Goal: Information Seeking & Learning: Learn about a topic

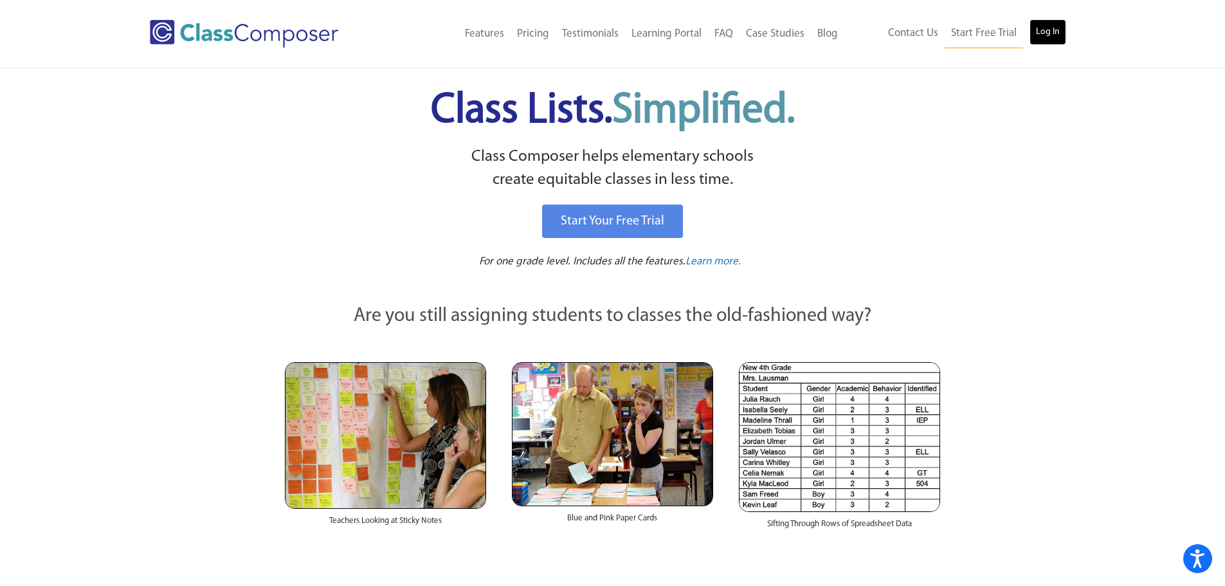
click at [1036, 37] on link "Log In" at bounding box center [1047, 32] width 37 height 26
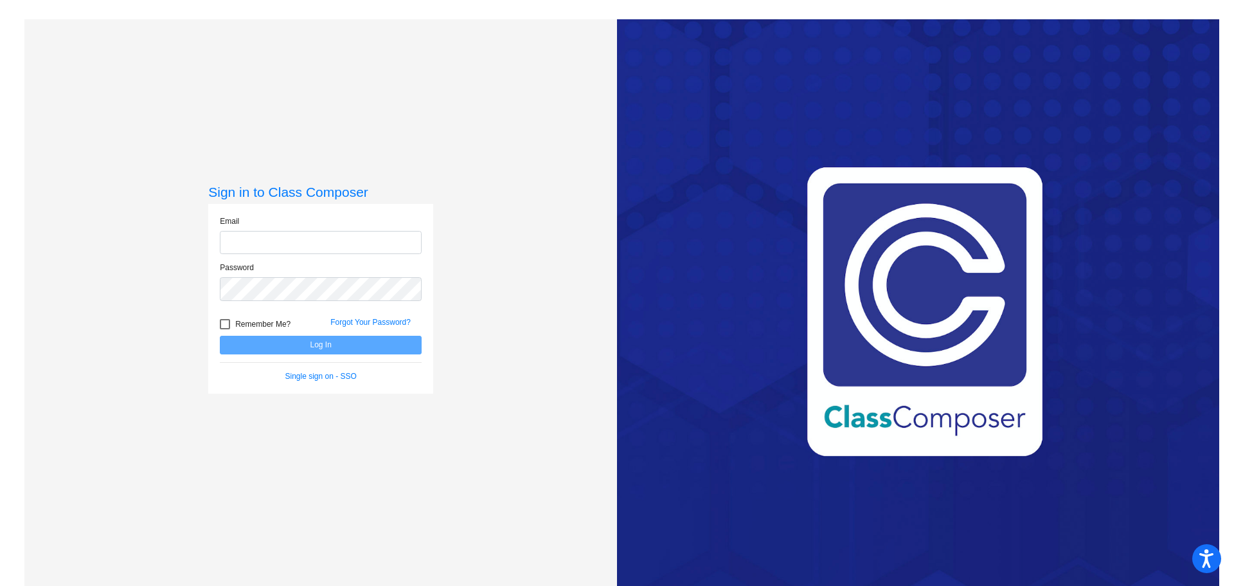
type input "[EMAIL_ADDRESS][DOMAIN_NAME]"
click at [374, 351] on button "Log In" at bounding box center [321, 345] width 202 height 19
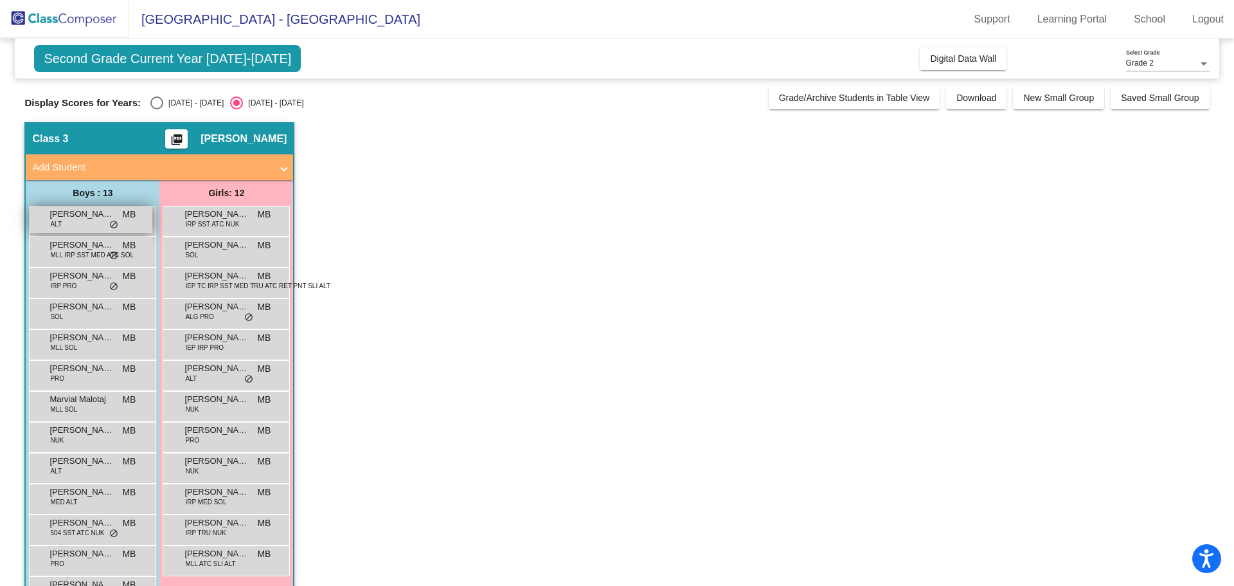
click at [120, 222] on div "[PERSON_NAME] ALT MB lock do_not_disturb_alt" at bounding box center [91, 219] width 123 height 26
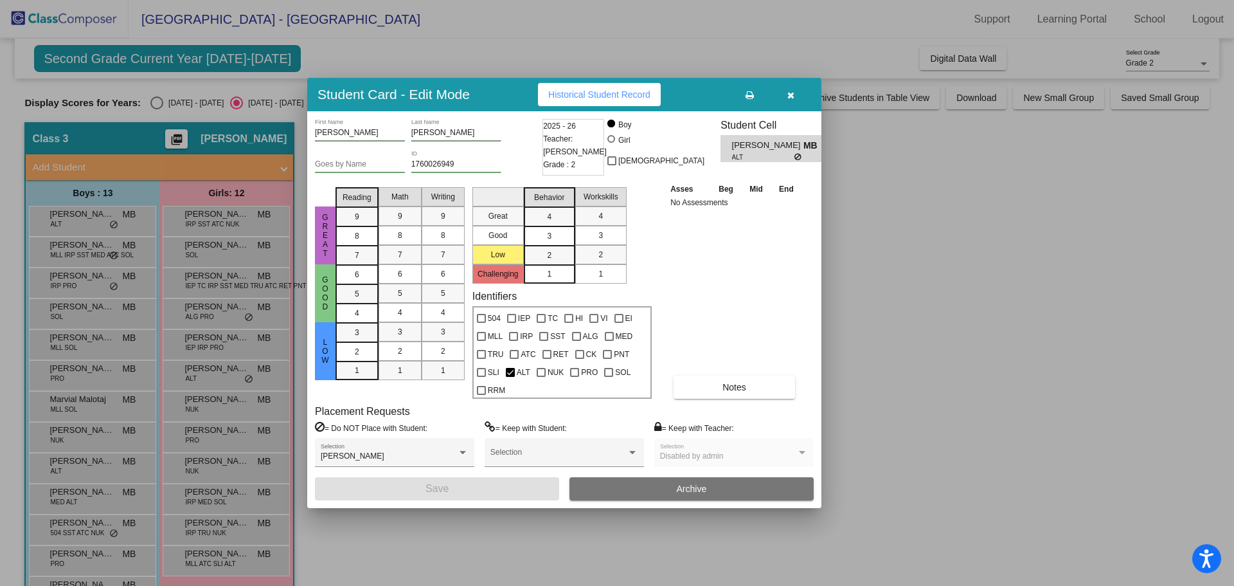
click at [786, 102] on button "button" at bounding box center [790, 94] width 41 height 23
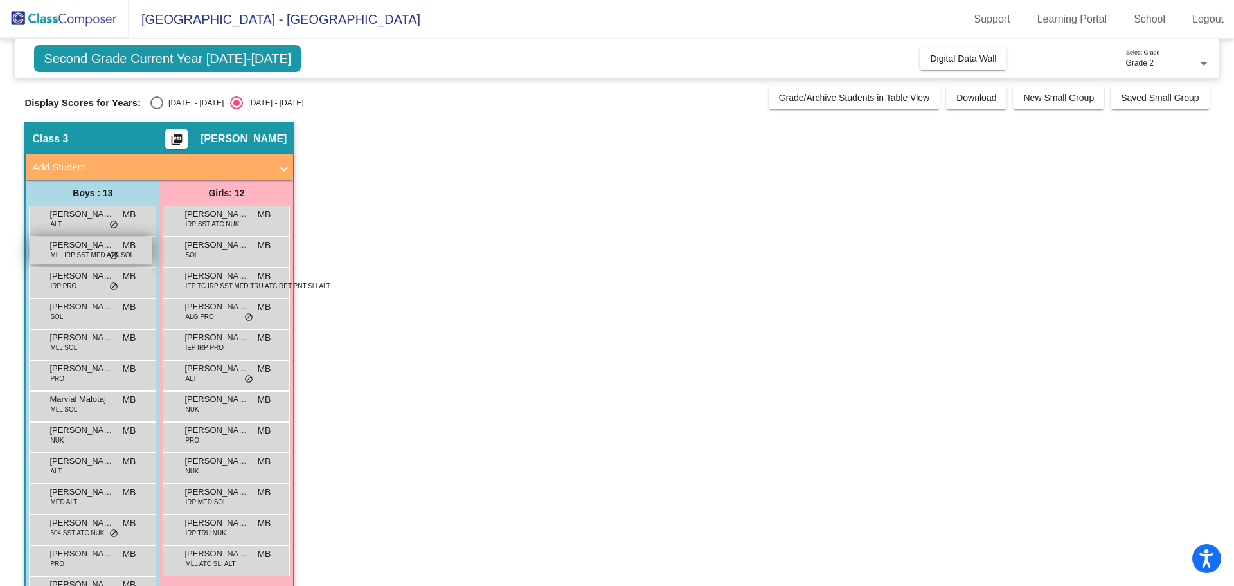
click at [93, 253] on span "MLL IRP SST MED ATC SOL" at bounding box center [92, 255] width 84 height 10
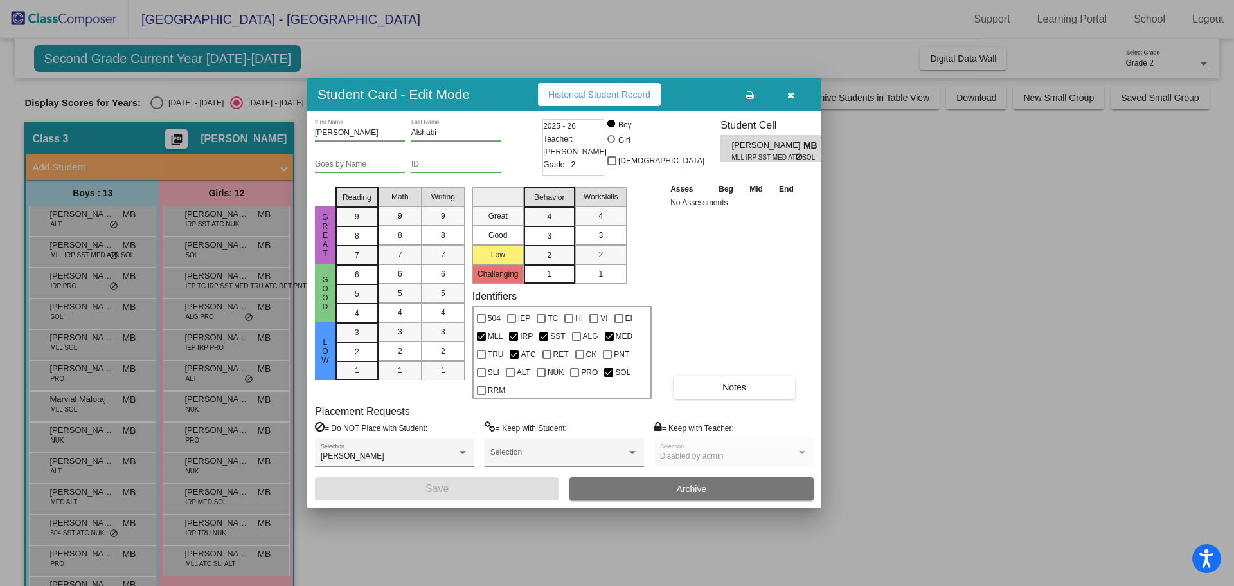
drag, startPoint x: 790, startPoint y: 105, endPoint x: 783, endPoint y: 102, distance: 7.5
click at [790, 105] on button "button" at bounding box center [790, 94] width 41 height 23
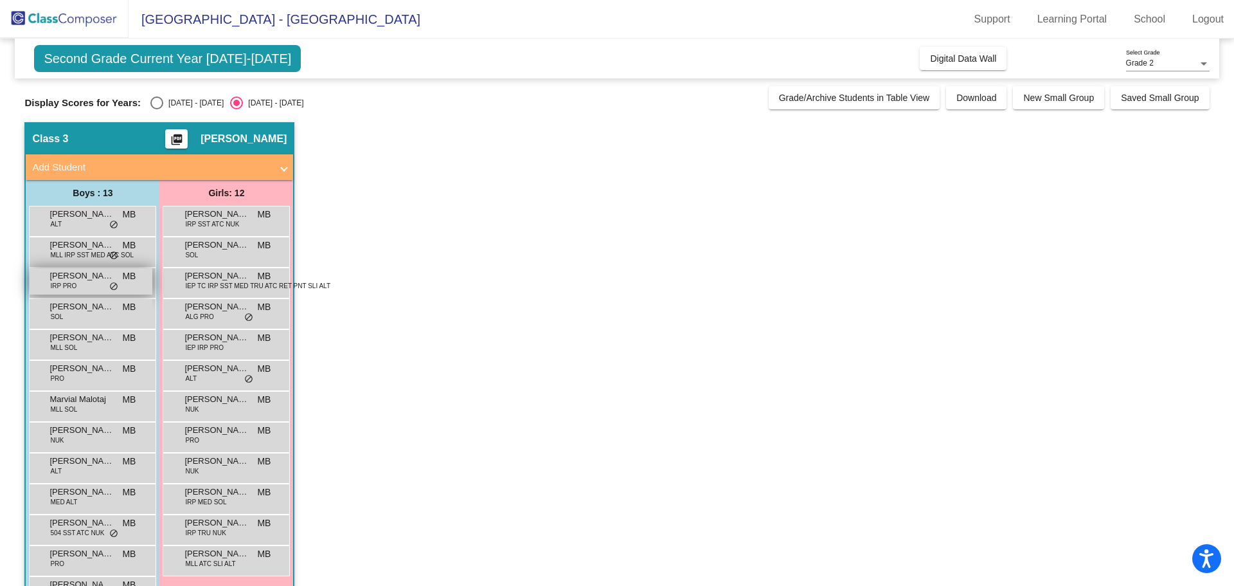
click at [106, 292] on div "[PERSON_NAME] IRP PRO MB lock do_not_disturb_alt" at bounding box center [91, 281] width 123 height 26
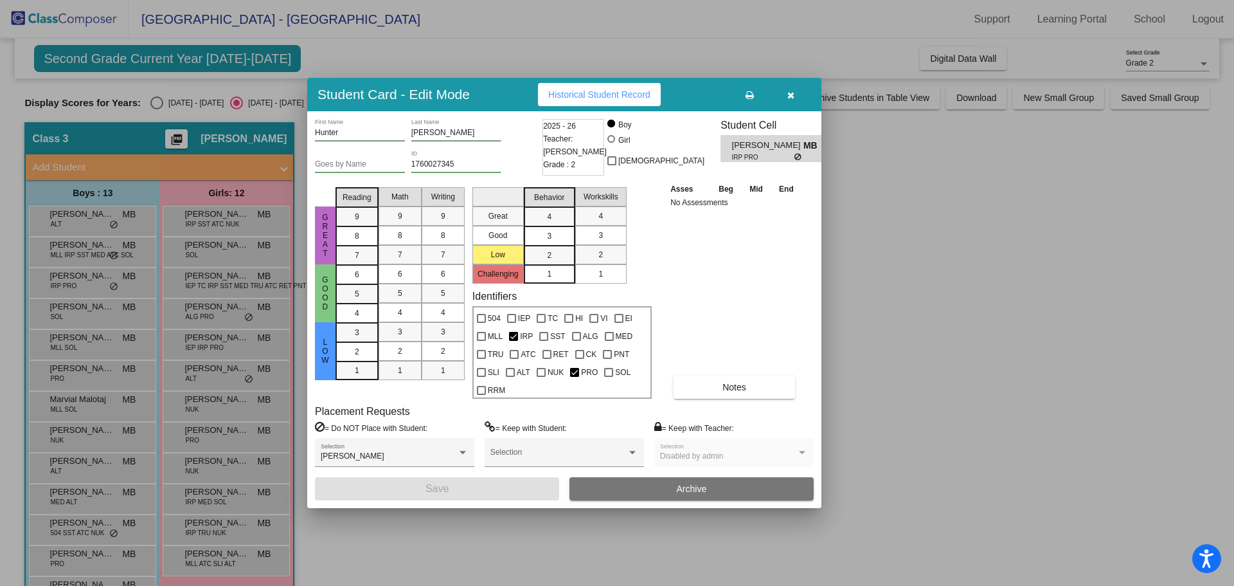
click at [790, 100] on button "button" at bounding box center [790, 94] width 41 height 23
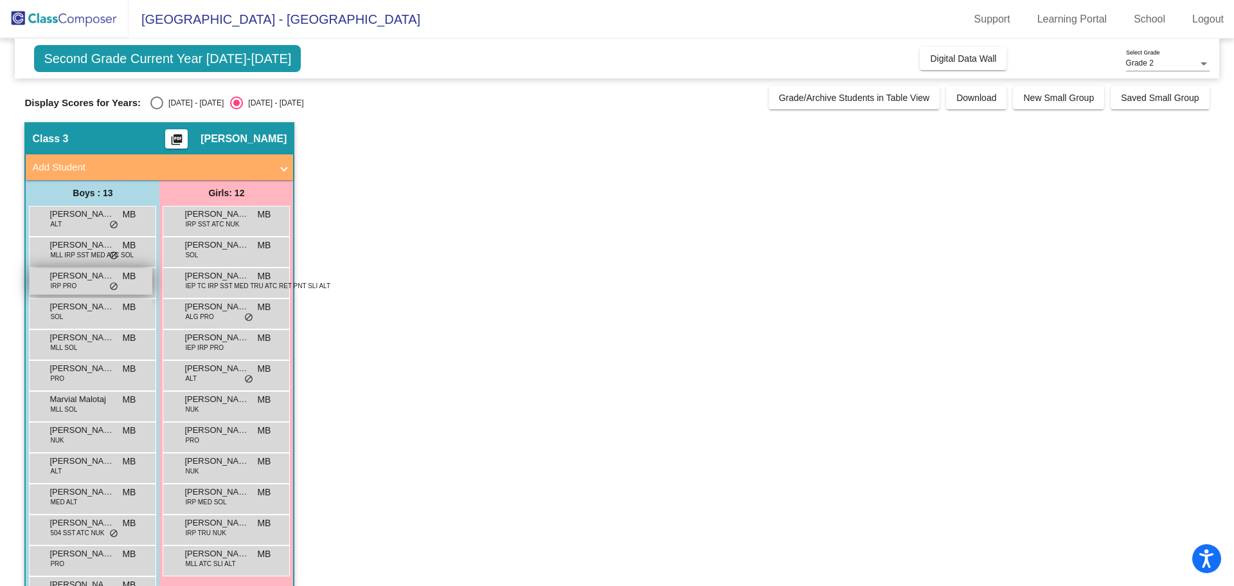
scroll to position [42, 0]
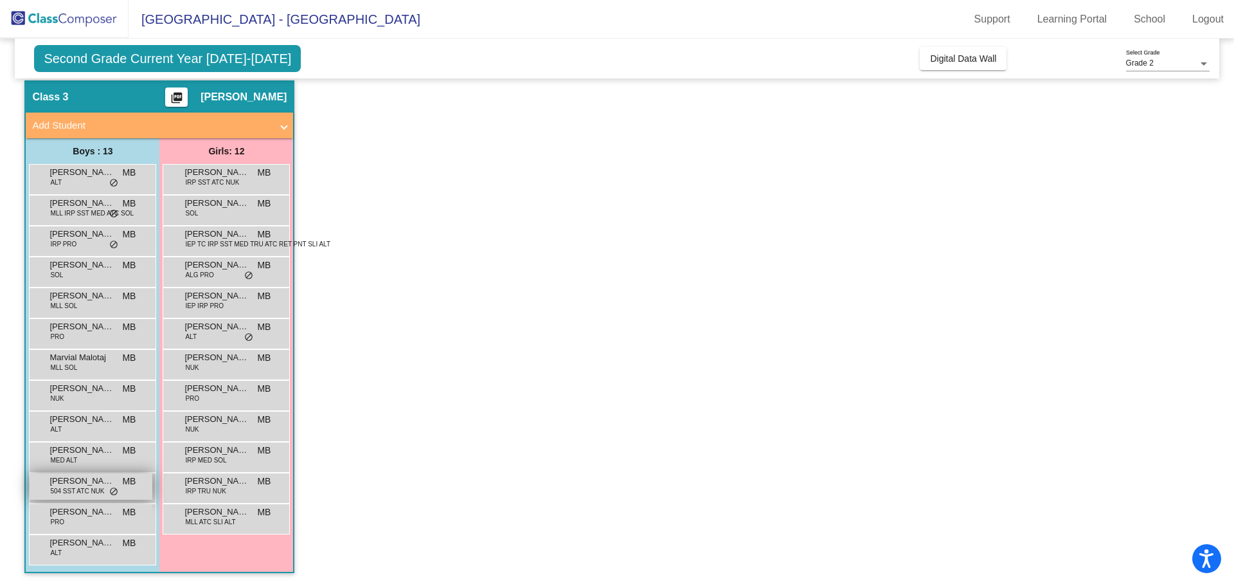
click at [108, 490] on div "[PERSON_NAME] 504 SST ATC NUK MB lock do_not_disturb_alt" at bounding box center [91, 486] width 123 height 26
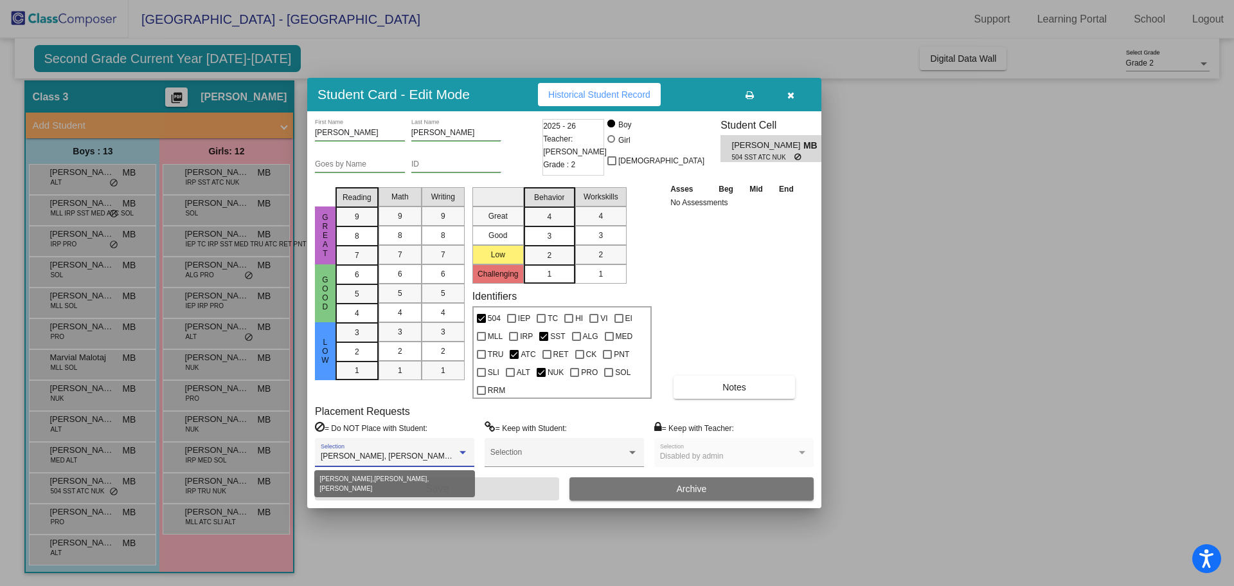
click at [463, 448] on div at bounding box center [463, 452] width 12 height 9
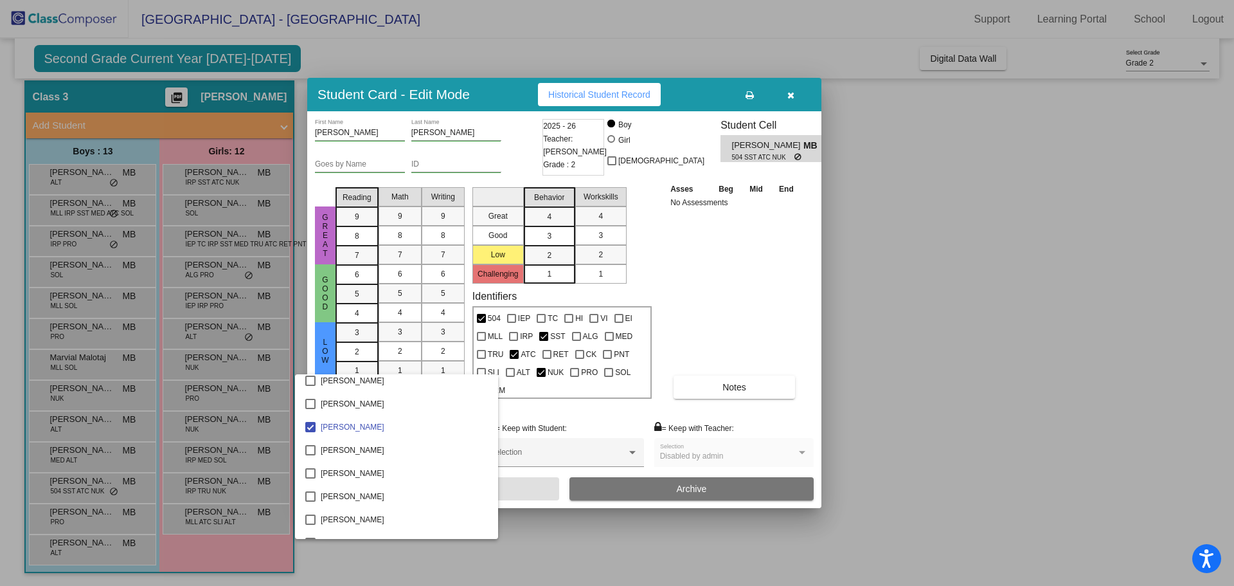
scroll to position [239, 0]
click at [707, 245] on div at bounding box center [617, 293] width 1234 height 586
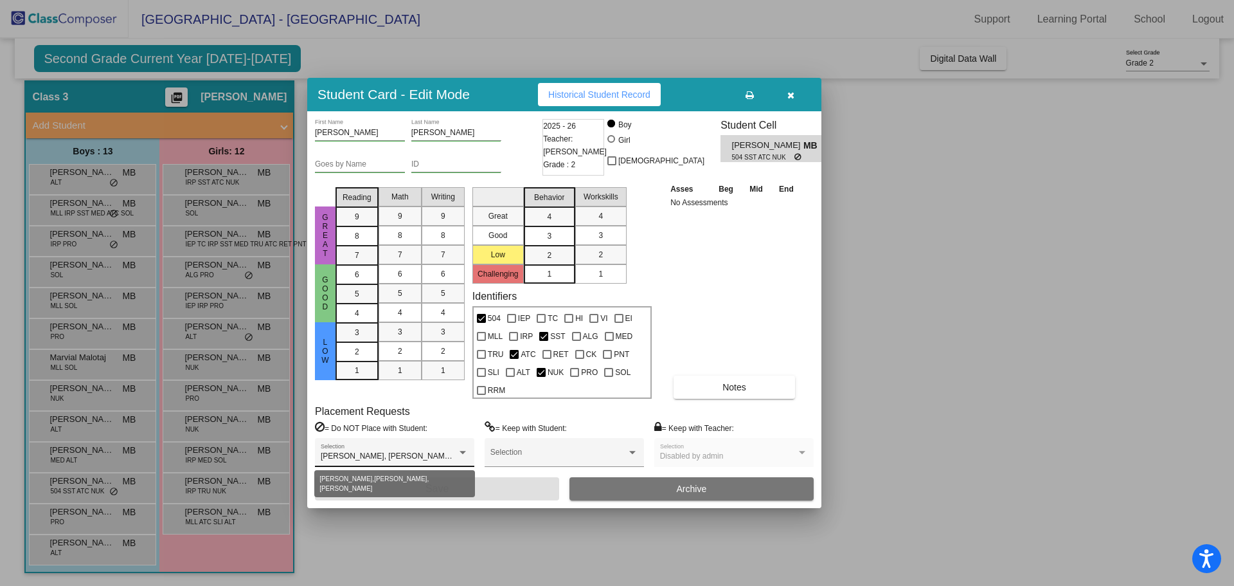
click at [468, 453] on div at bounding box center [463, 452] width 12 height 9
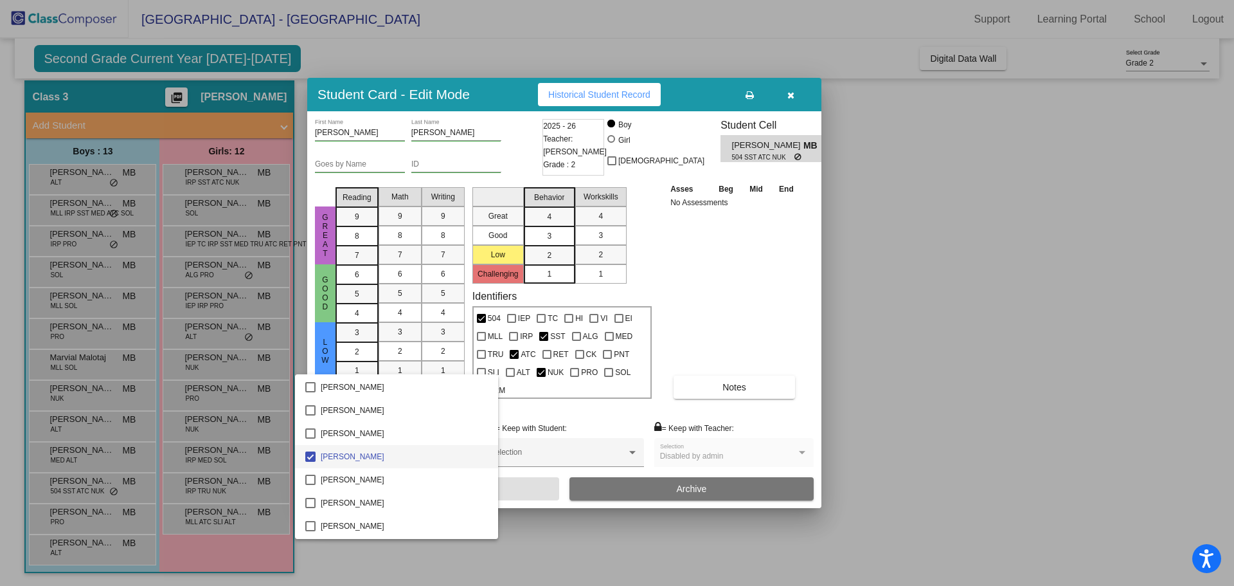
scroll to position [0, 0]
drag, startPoint x: 514, startPoint y: 422, endPoint x: 508, endPoint y: 415, distance: 9.3
click at [514, 422] on div at bounding box center [617, 293] width 1234 height 586
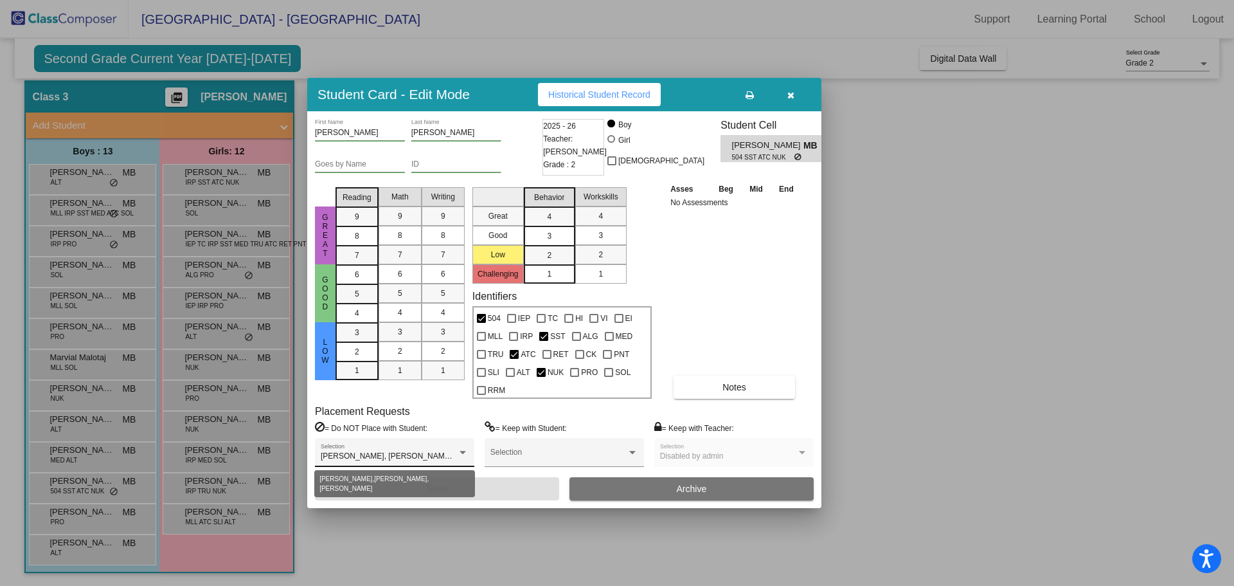
click at [444, 456] on span "[PERSON_NAME], [PERSON_NAME], [PERSON_NAME]" at bounding box center [420, 455] width 199 height 9
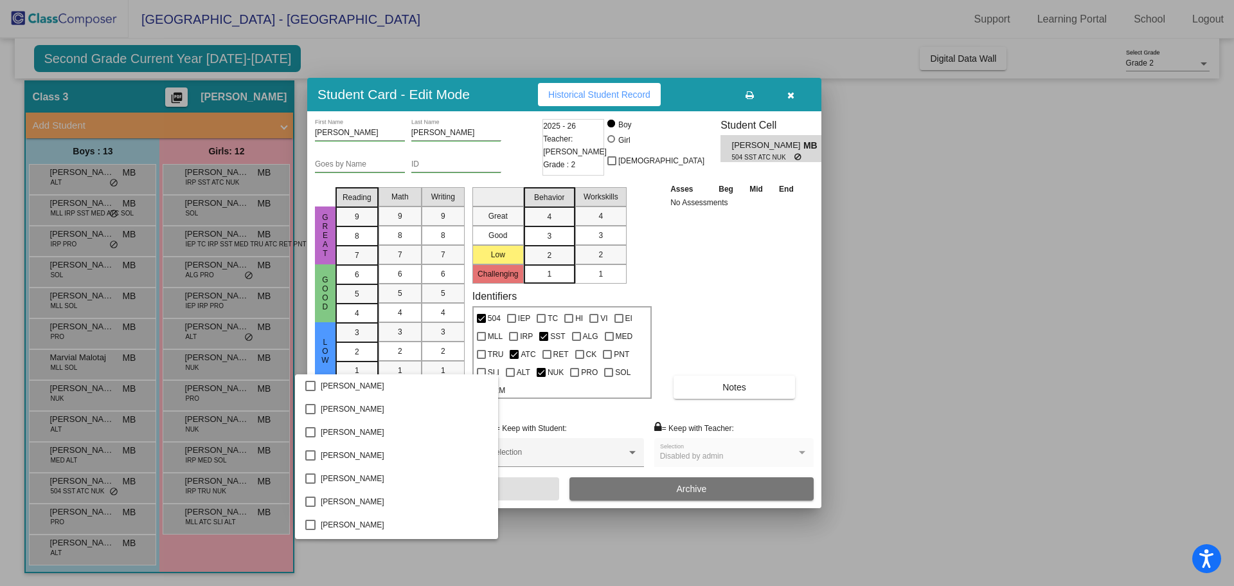
click at [790, 96] on div at bounding box center [617, 293] width 1234 height 586
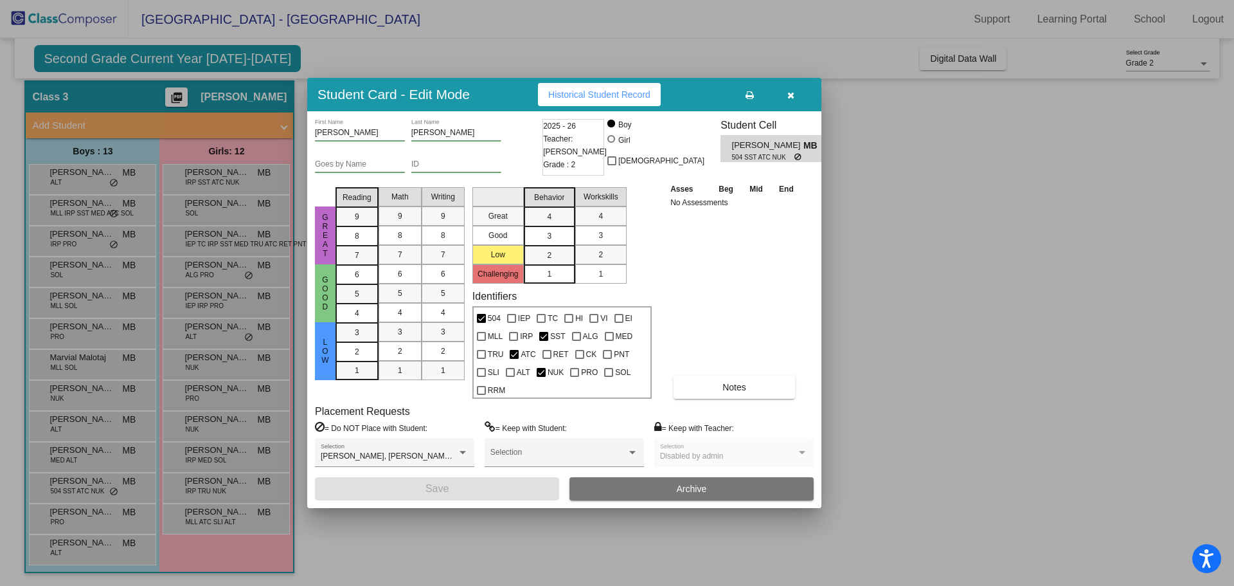
click at [790, 97] on icon "button" at bounding box center [790, 95] width 7 height 9
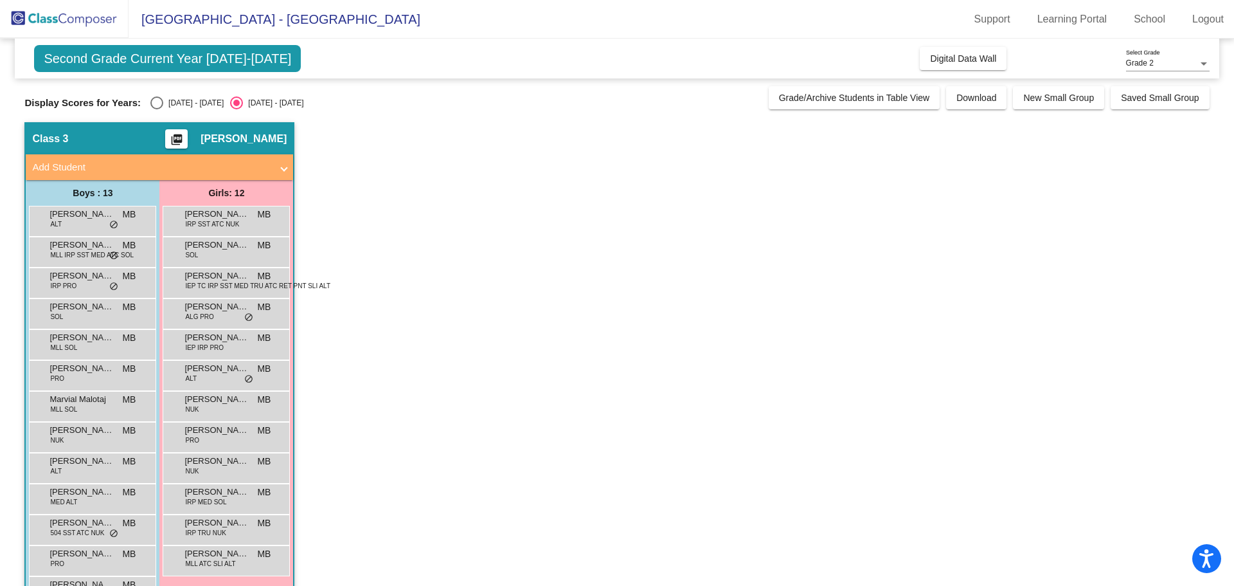
click at [202, 103] on div "[DATE] - [DATE]" at bounding box center [193, 103] width 60 height 12
click at [157, 109] on input "[DATE] - [DATE]" at bounding box center [156, 109] width 1 height 1
radio input "true"
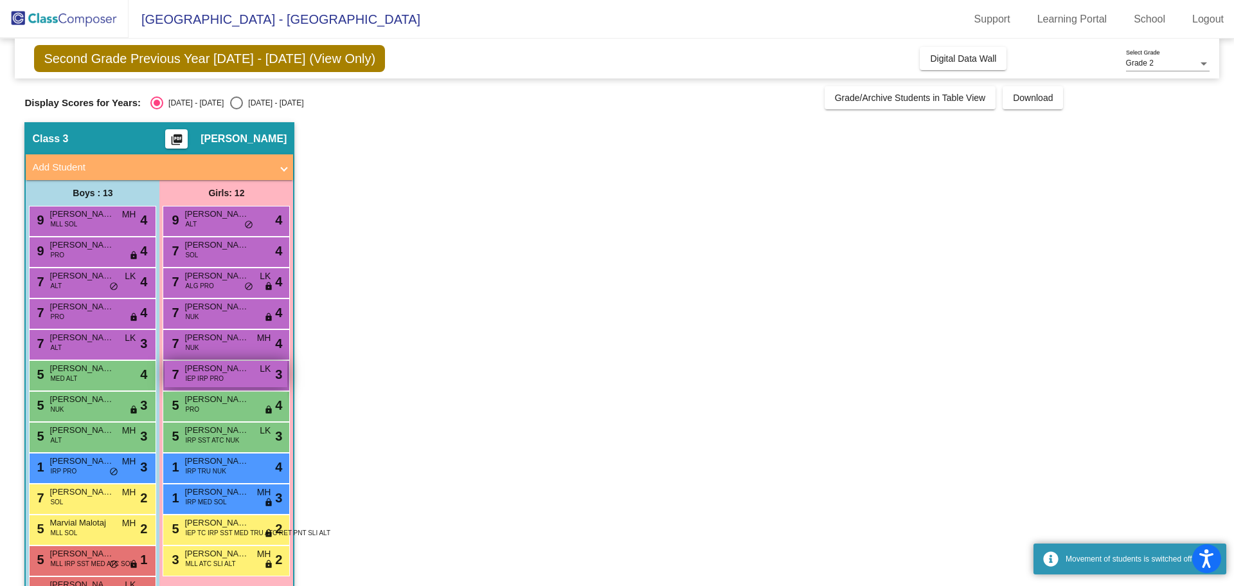
scroll to position [42, 0]
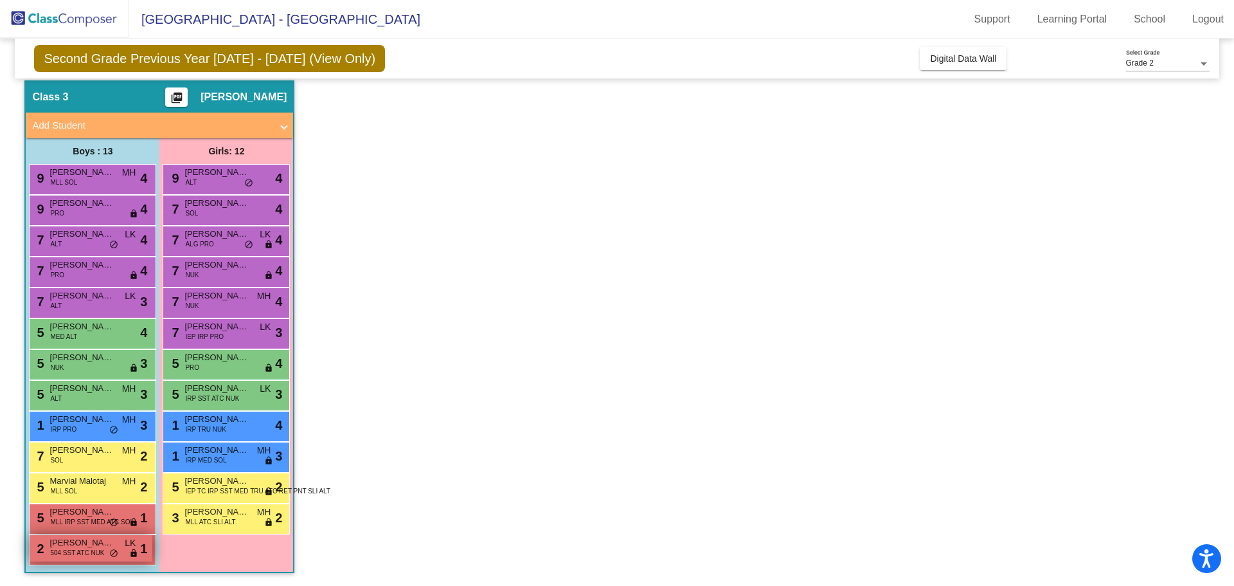
click at [114, 557] on span "do_not_disturb_alt" at bounding box center [113, 553] width 9 height 10
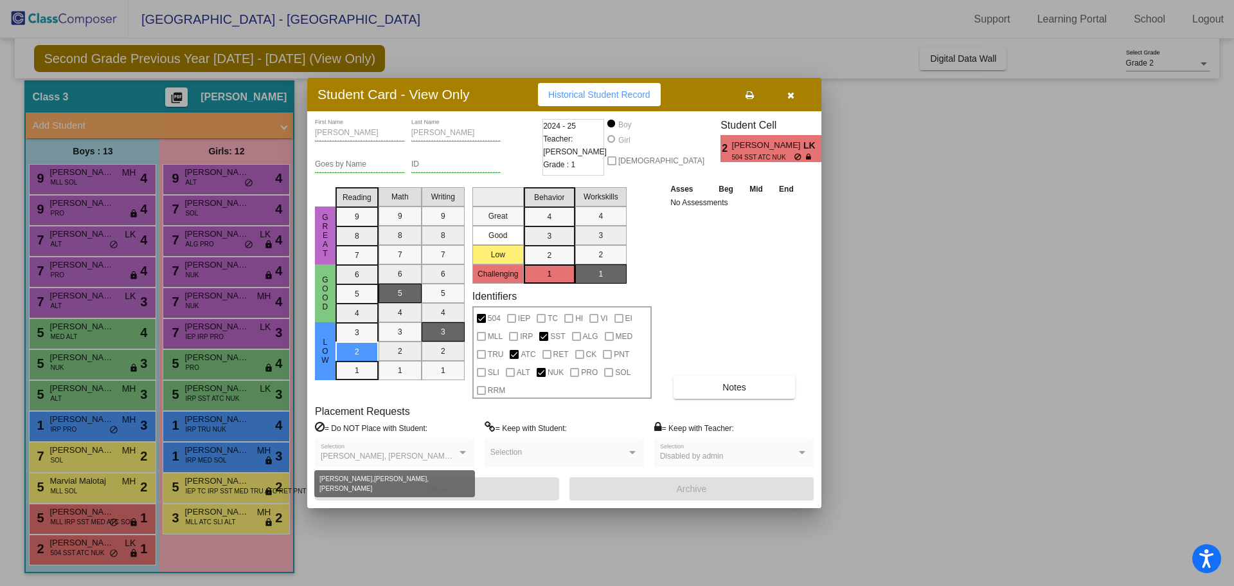
click at [439, 459] on span "[PERSON_NAME], [PERSON_NAME], [PERSON_NAME]" at bounding box center [420, 455] width 199 height 9
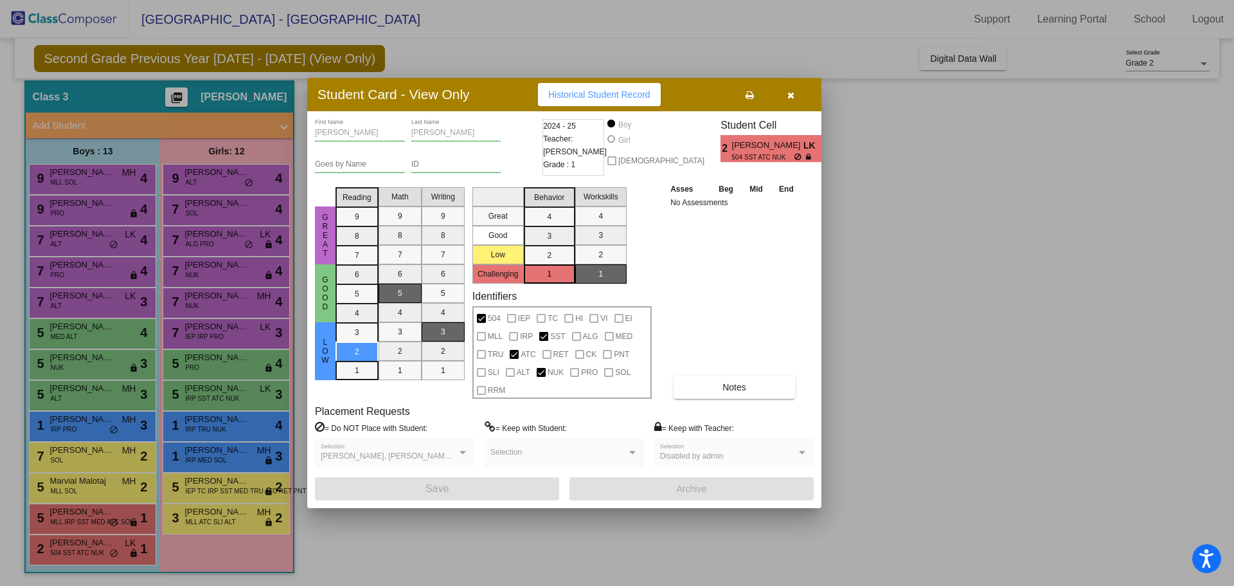
click at [439, 459] on span "[PERSON_NAME], [PERSON_NAME], [PERSON_NAME]" at bounding box center [420, 455] width 199 height 9
click at [791, 102] on button "button" at bounding box center [790, 94] width 41 height 23
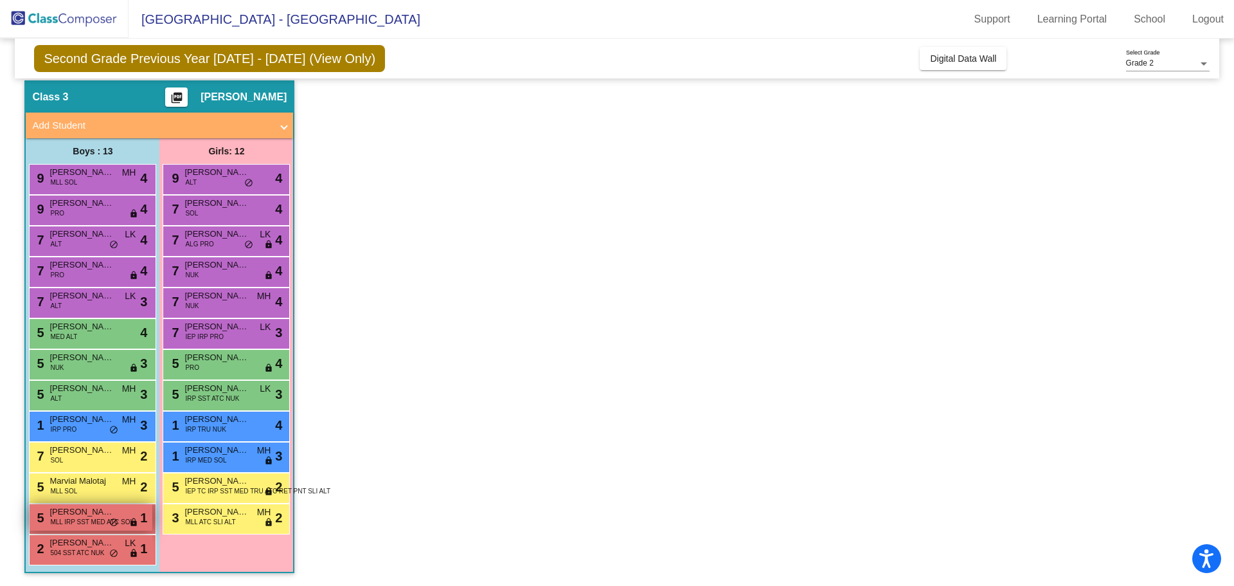
click at [115, 524] on span "do_not_disturb_alt" at bounding box center [113, 522] width 9 height 10
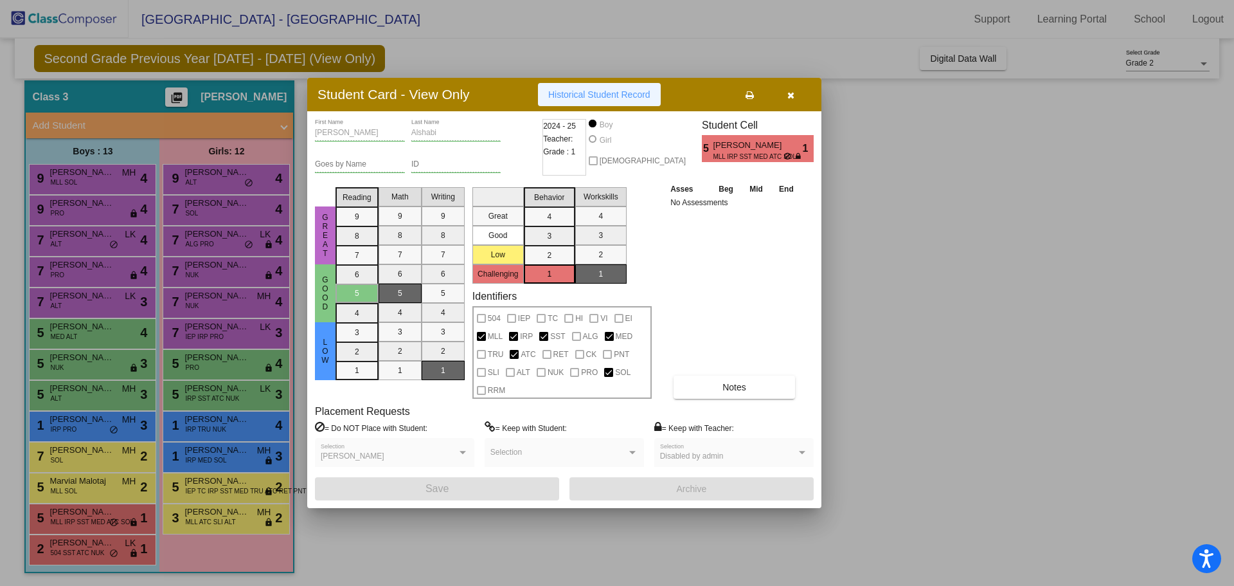
click at [627, 91] on span "Historical Student Record" at bounding box center [599, 94] width 102 height 10
click at [800, 95] on button "button" at bounding box center [790, 94] width 41 height 23
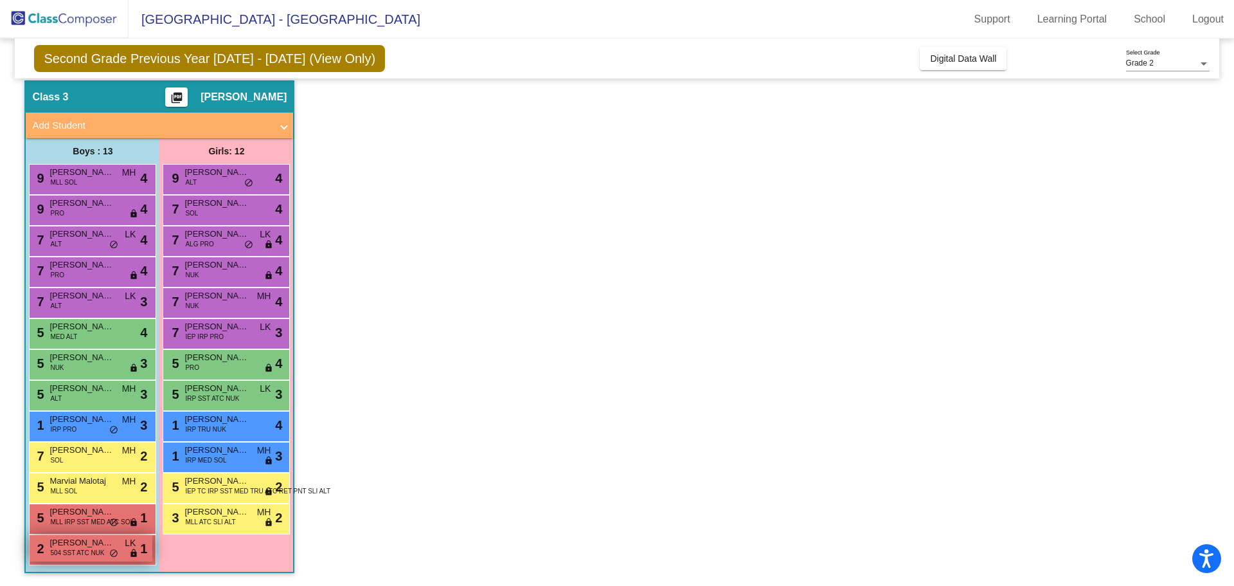
click at [120, 548] on div "2 [PERSON_NAME] 504 SST ATC NUK LK lock do_not_disturb_alt 1" at bounding box center [91, 548] width 123 height 26
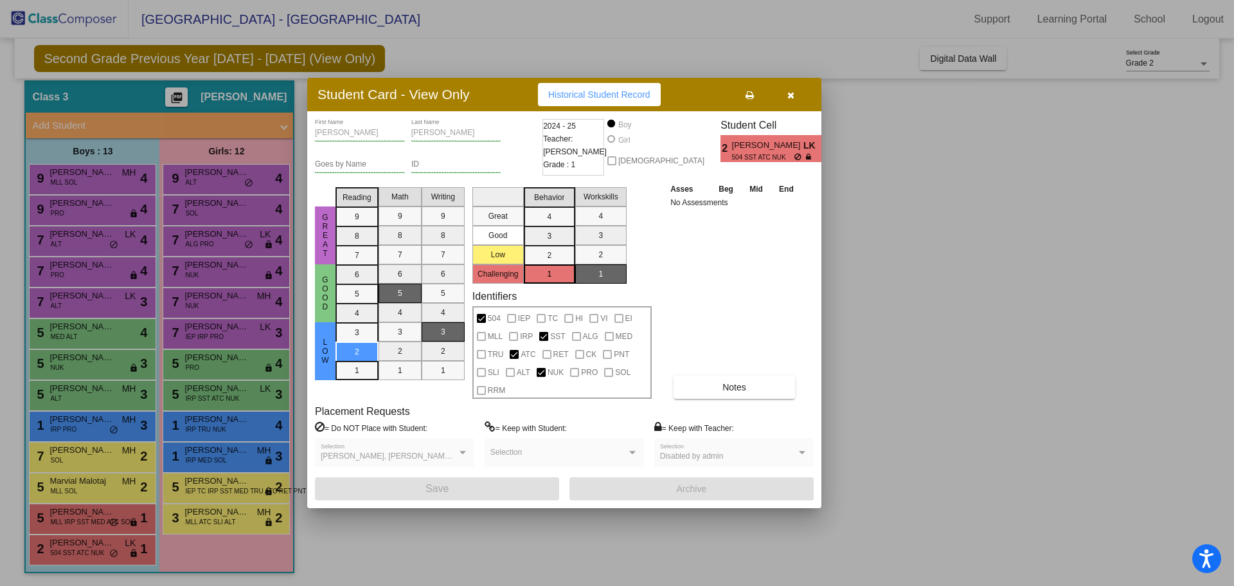
click at [648, 87] on button "Historical Student Record" at bounding box center [599, 94] width 123 height 23
click at [793, 93] on icon "button" at bounding box center [790, 95] width 7 height 9
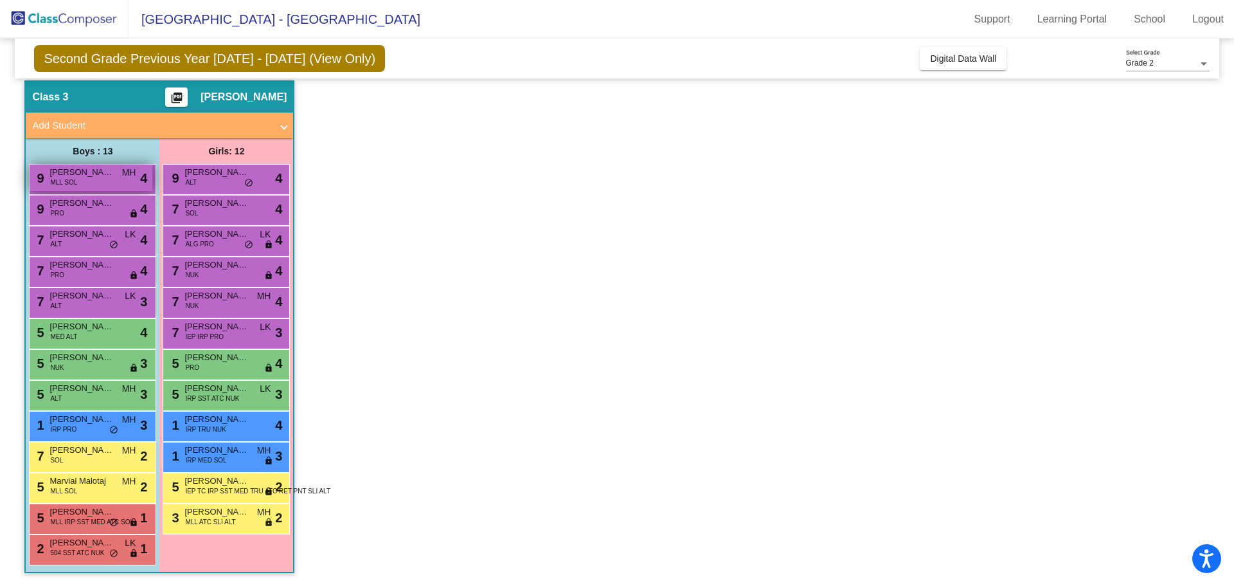
click at [101, 184] on div "9 [PERSON_NAME] MLL SOL MH lock do_not_disturb_alt 4" at bounding box center [91, 178] width 123 height 26
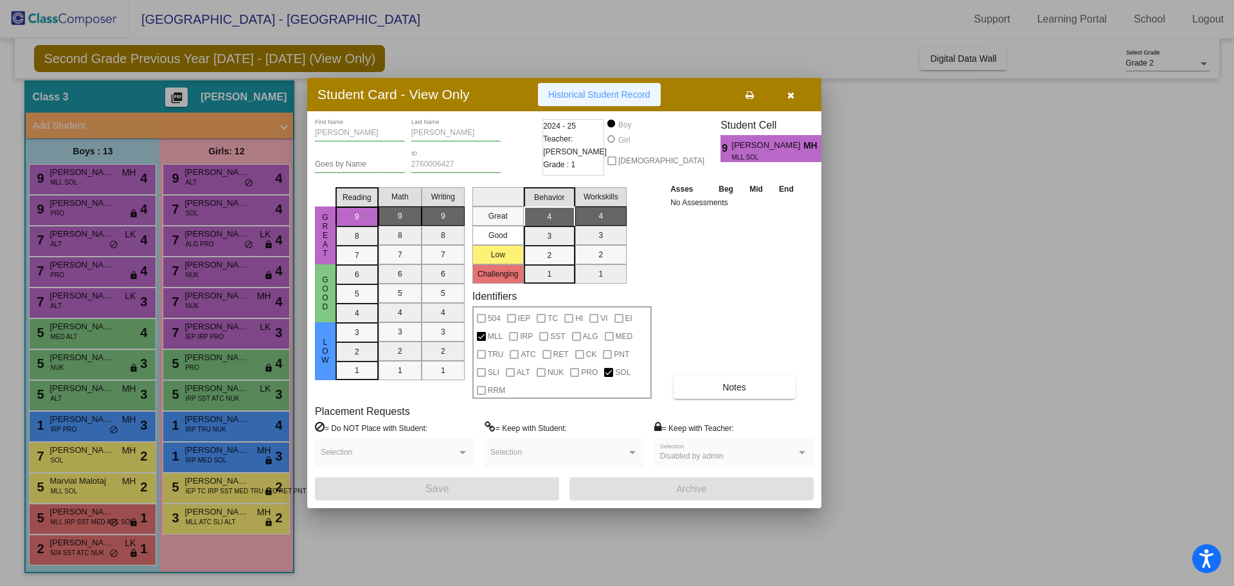
click at [555, 87] on button "Historical Student Record" at bounding box center [599, 94] width 123 height 23
click at [786, 99] on button "button" at bounding box center [790, 94] width 41 height 23
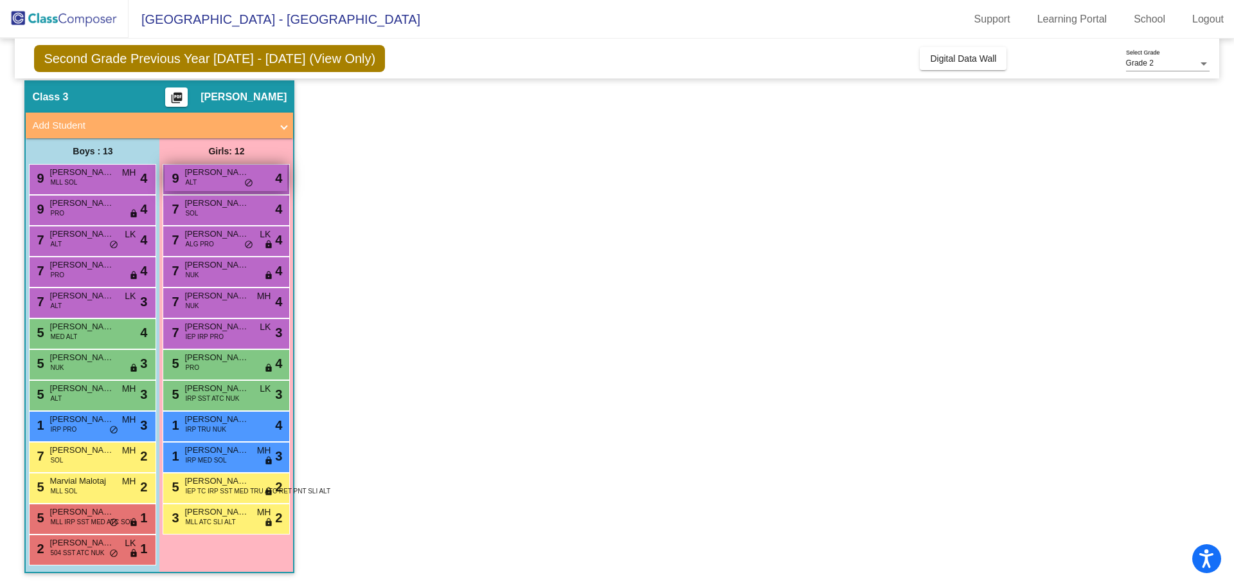
click at [249, 186] on span "do_not_disturb_alt" at bounding box center [248, 183] width 9 height 10
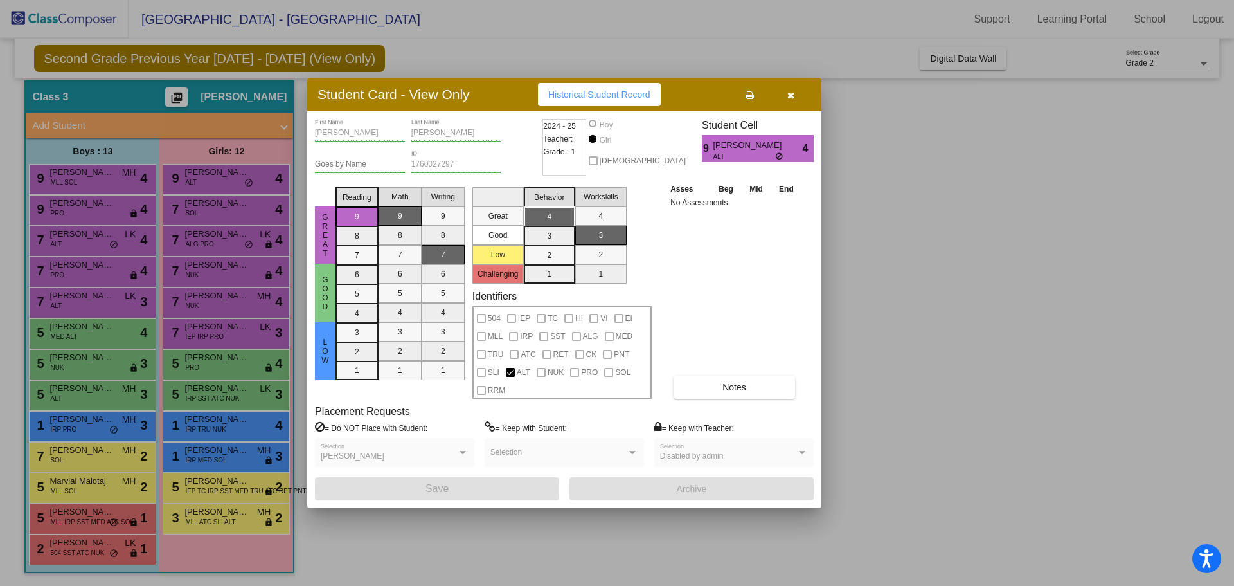
click at [795, 100] on button "button" at bounding box center [790, 94] width 41 height 23
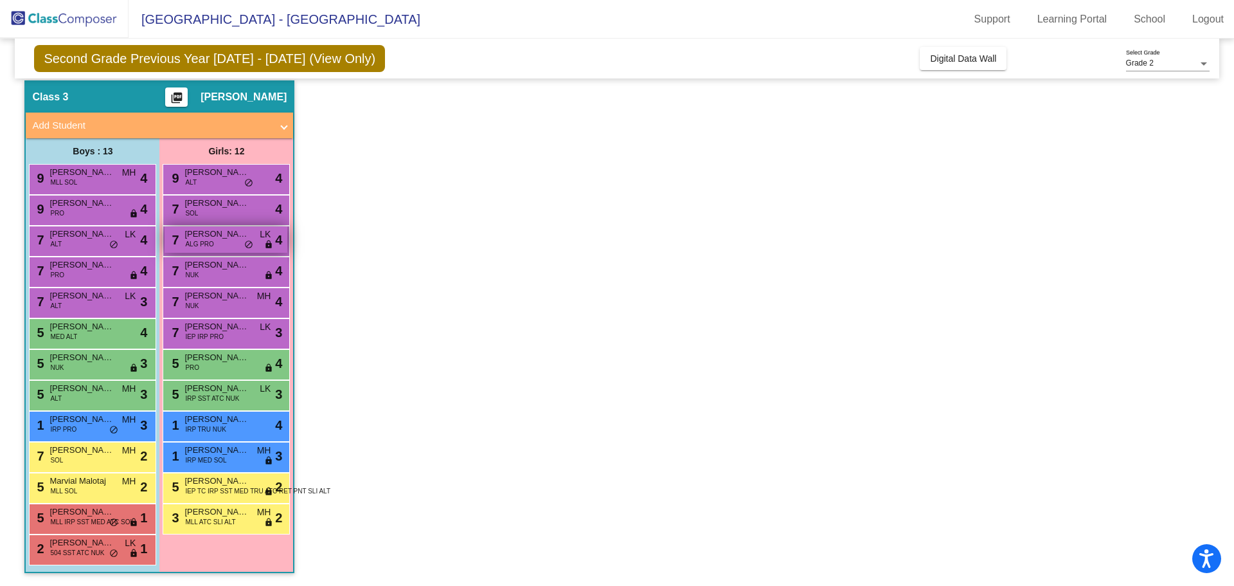
click at [253, 249] on span "do_not_disturb_alt" at bounding box center [248, 245] width 9 height 10
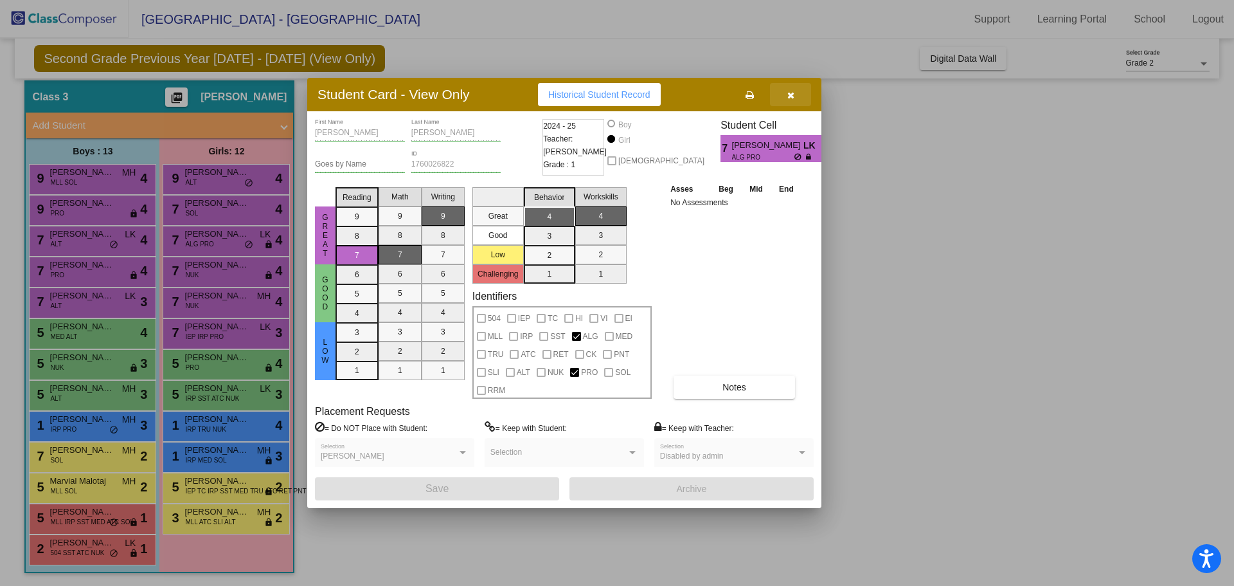
click at [794, 102] on button "button" at bounding box center [790, 94] width 41 height 23
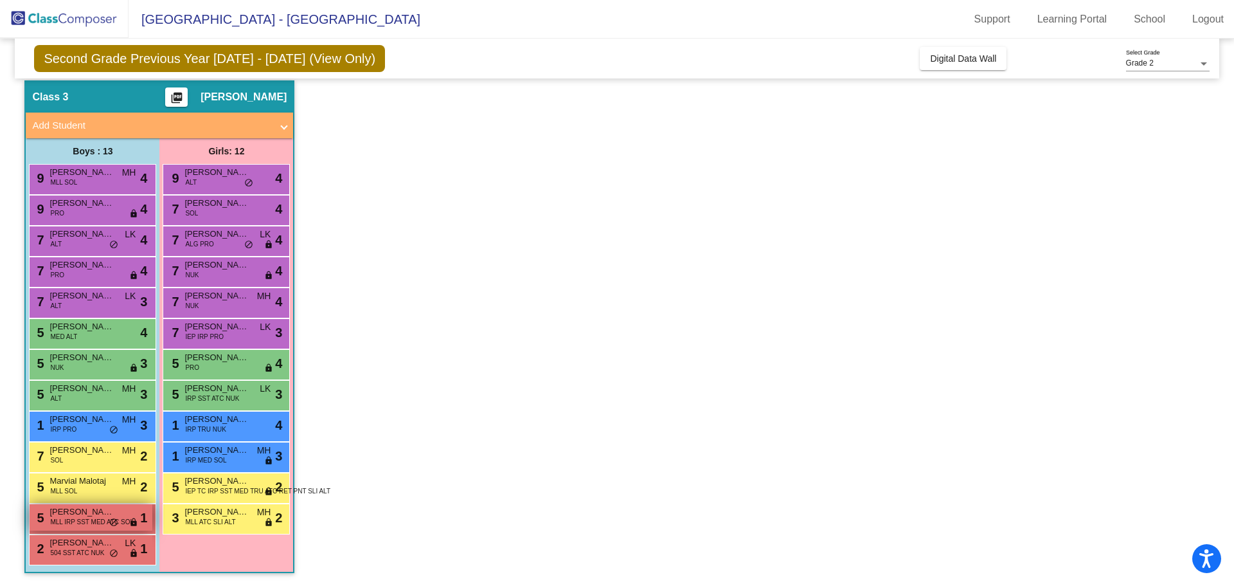
click at [108, 519] on span "MLL IRP SST MED ATC SOL" at bounding box center [92, 522] width 84 height 10
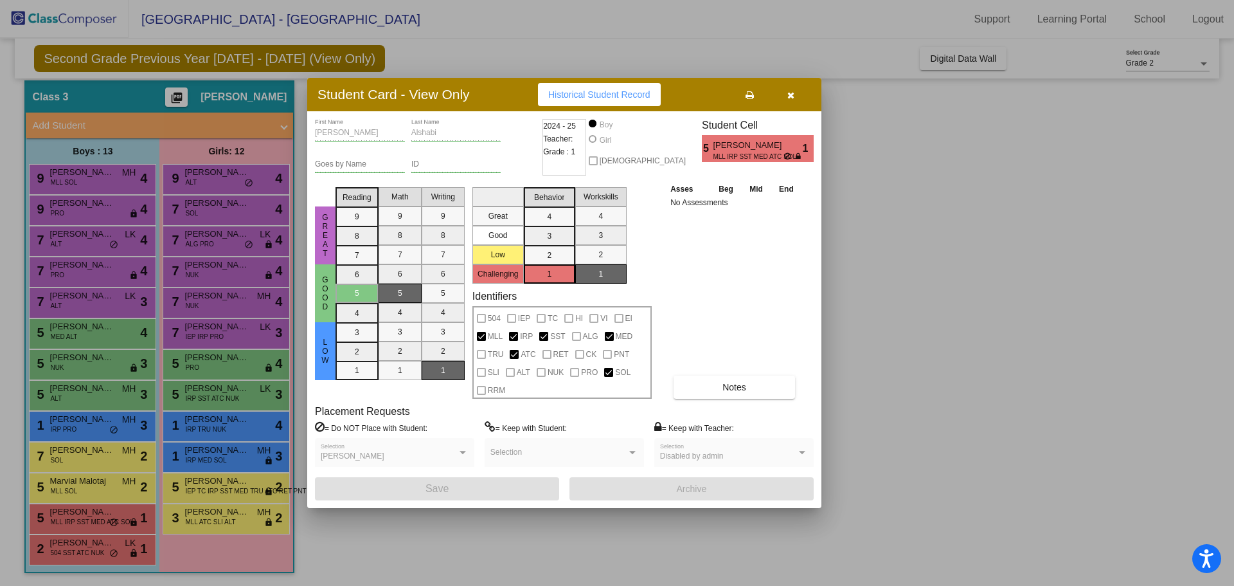
click at [796, 103] on button "button" at bounding box center [790, 94] width 41 height 23
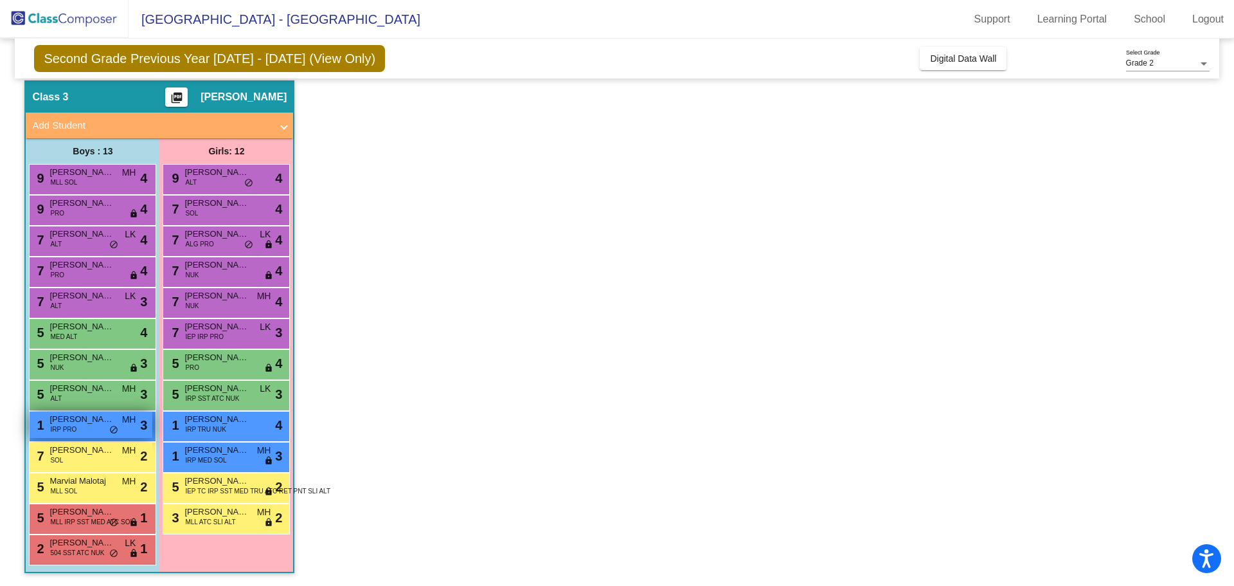
click at [117, 432] on span "do_not_disturb_alt" at bounding box center [113, 430] width 9 height 10
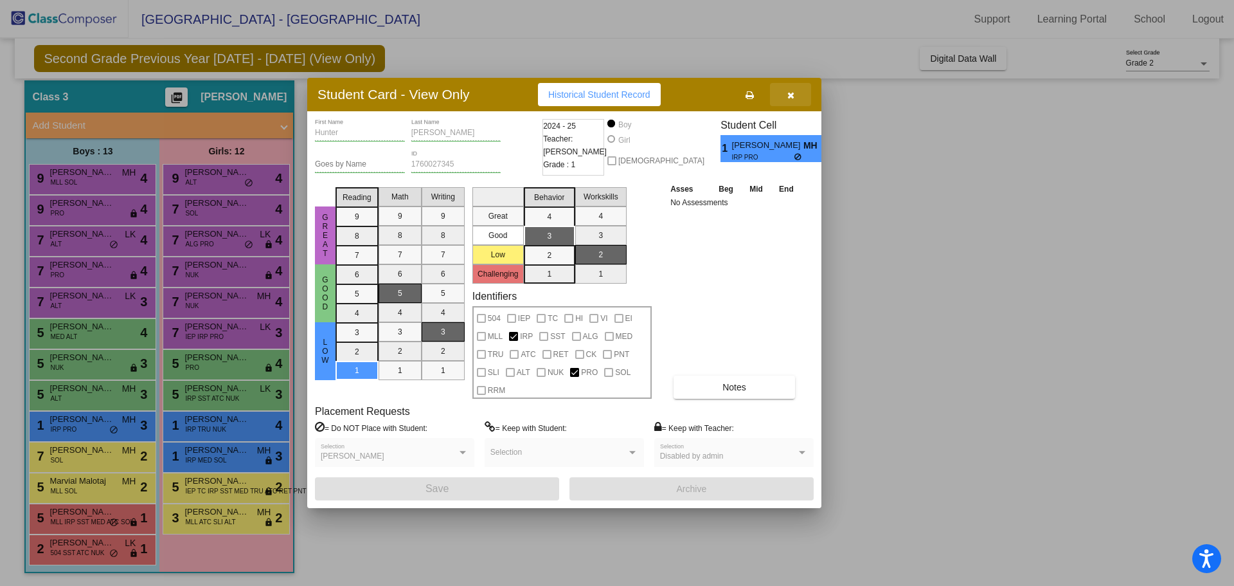
click at [800, 105] on button "button" at bounding box center [790, 94] width 41 height 23
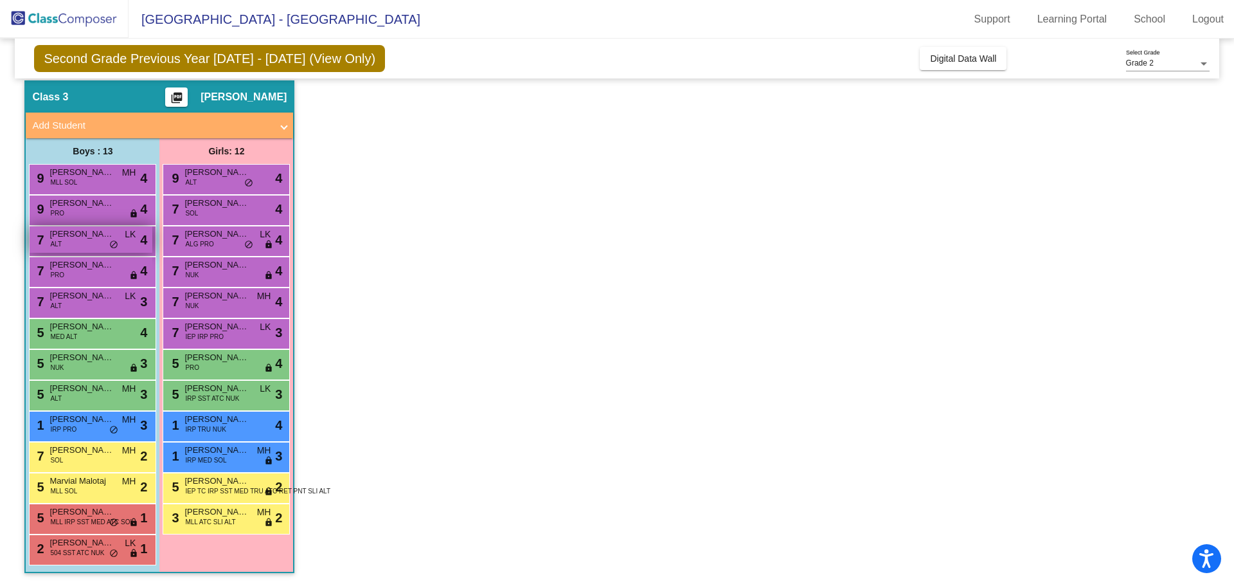
click at [114, 246] on span "do_not_disturb_alt" at bounding box center [113, 245] width 9 height 10
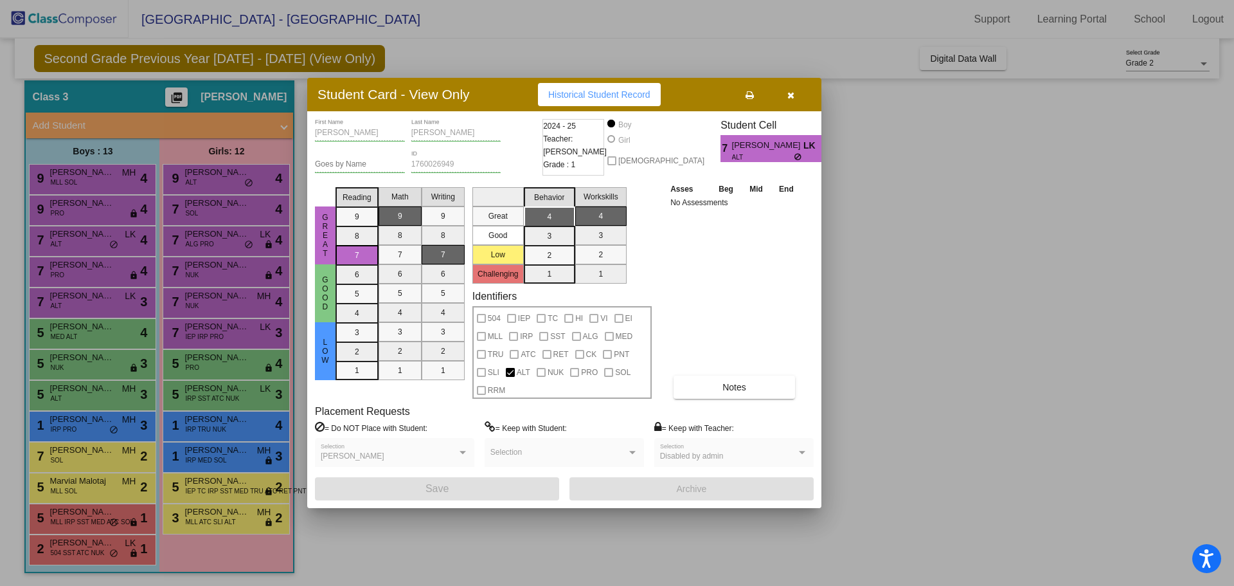
drag, startPoint x: 390, startPoint y: 456, endPoint x: 314, endPoint y: 456, distance: 75.2
click at [314, 456] on div "[PERSON_NAME] First Name [PERSON_NAME] Last Name Goes by Name 1760026949 ID 202…" at bounding box center [564, 309] width 514 height 397
click at [787, 98] on icon "button" at bounding box center [790, 95] width 7 height 9
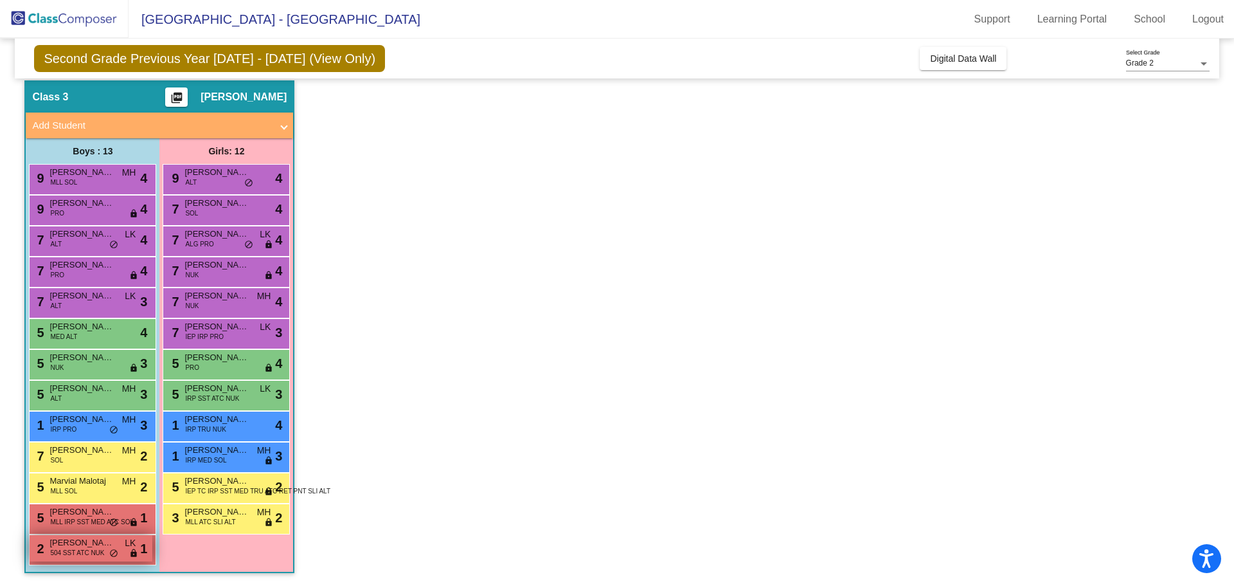
click at [111, 554] on span "do_not_disturb_alt" at bounding box center [113, 553] width 9 height 10
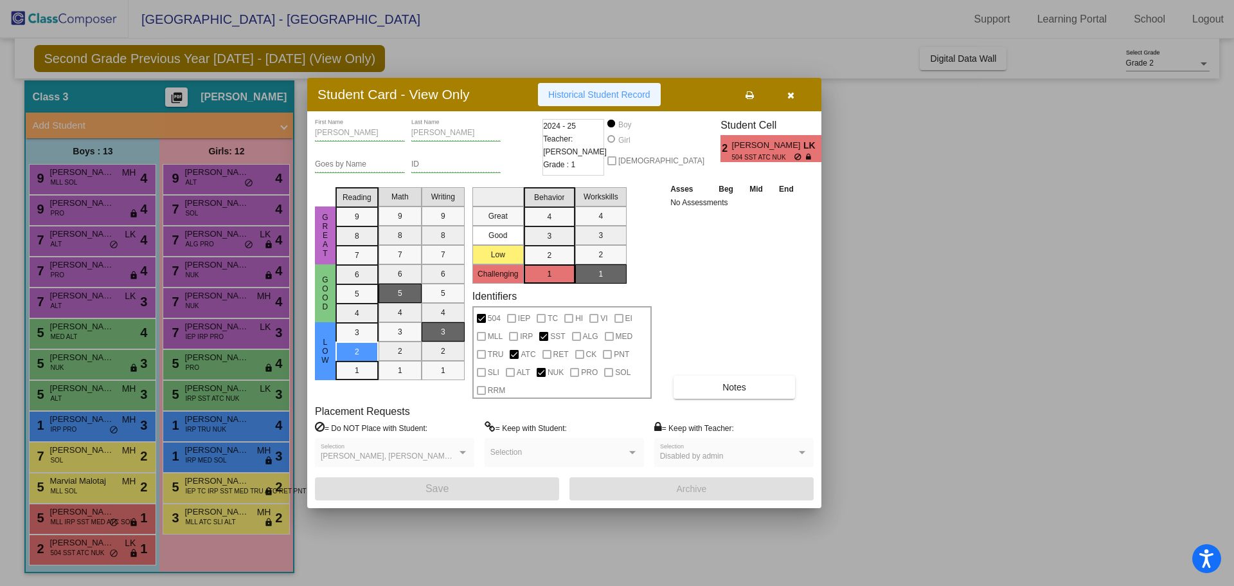
click at [647, 96] on span "Historical Student Record" at bounding box center [599, 94] width 102 height 10
click at [796, 90] on button "button" at bounding box center [790, 94] width 41 height 23
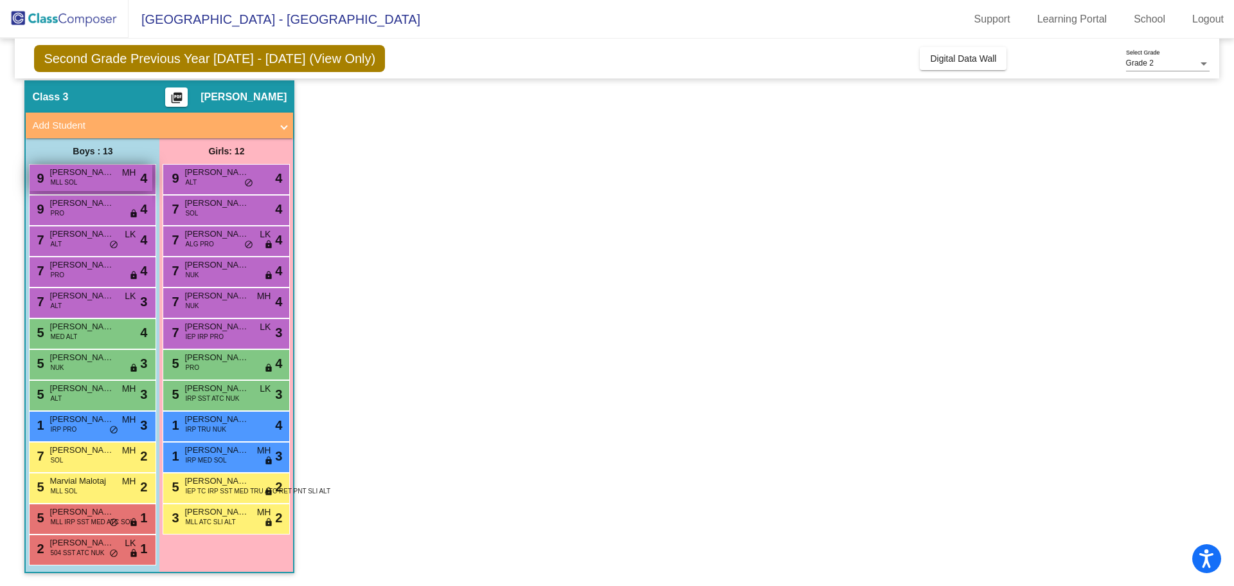
click at [118, 187] on div "9 [PERSON_NAME] MLL SOL MH lock do_not_disturb_alt 4" at bounding box center [91, 178] width 123 height 26
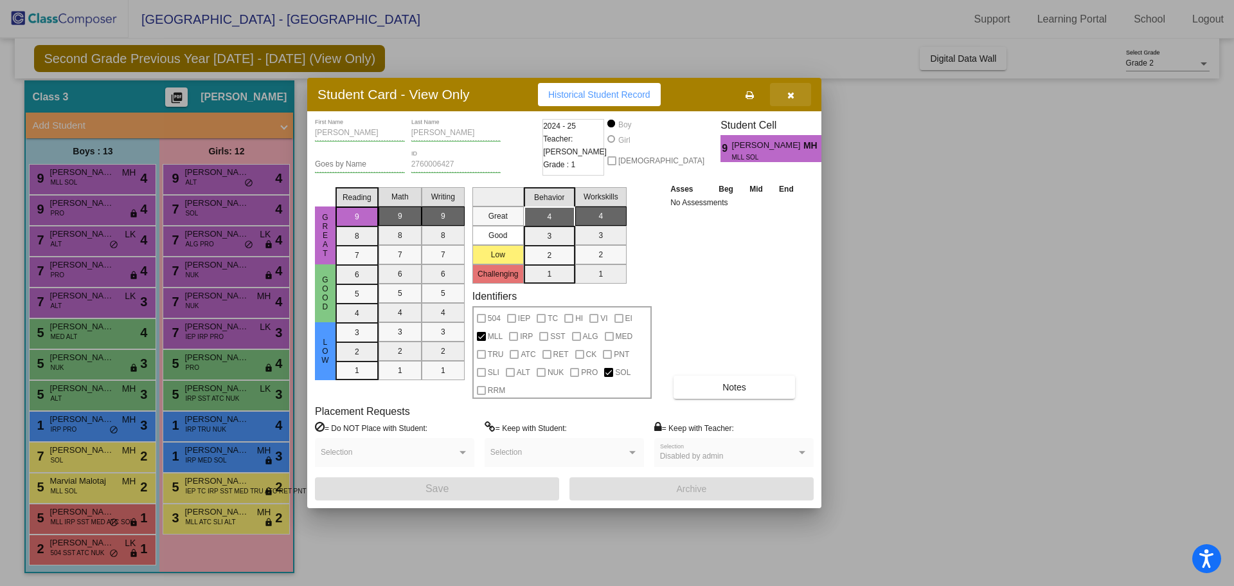
click at [798, 100] on button "button" at bounding box center [790, 94] width 41 height 23
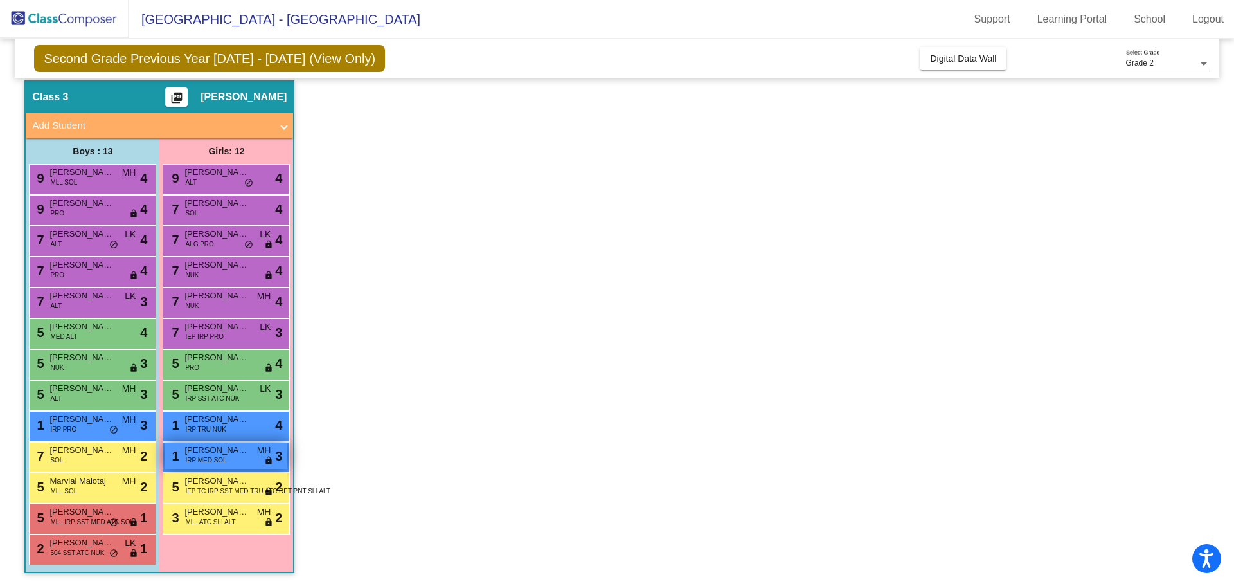
click at [228, 458] on div "1 [PERSON_NAME] IRP MED SOL MH lock do_not_disturb_alt 3" at bounding box center [226, 455] width 123 height 26
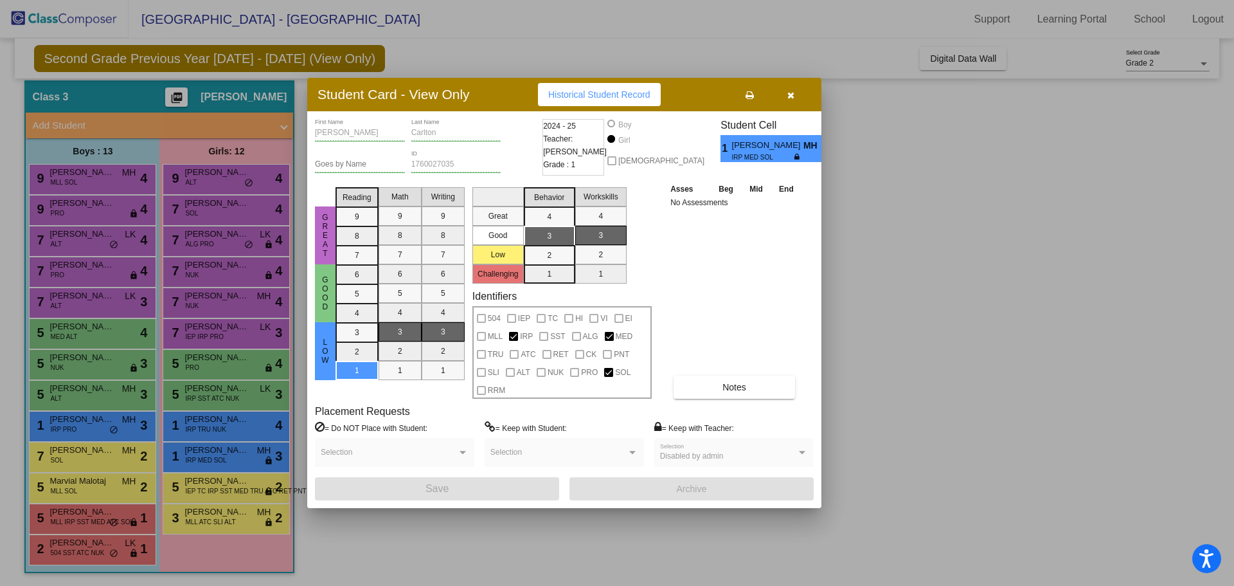
click at [781, 104] on button "button" at bounding box center [790, 94] width 41 height 23
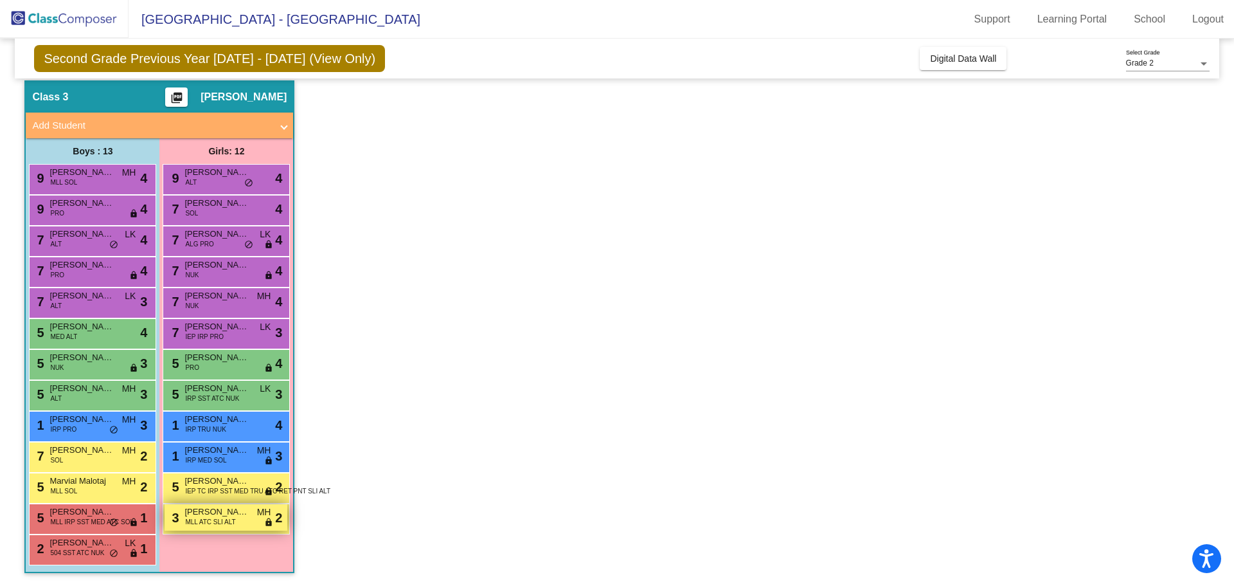
click at [214, 518] on span "MLL ATC SLI ALT" at bounding box center [210, 522] width 50 height 10
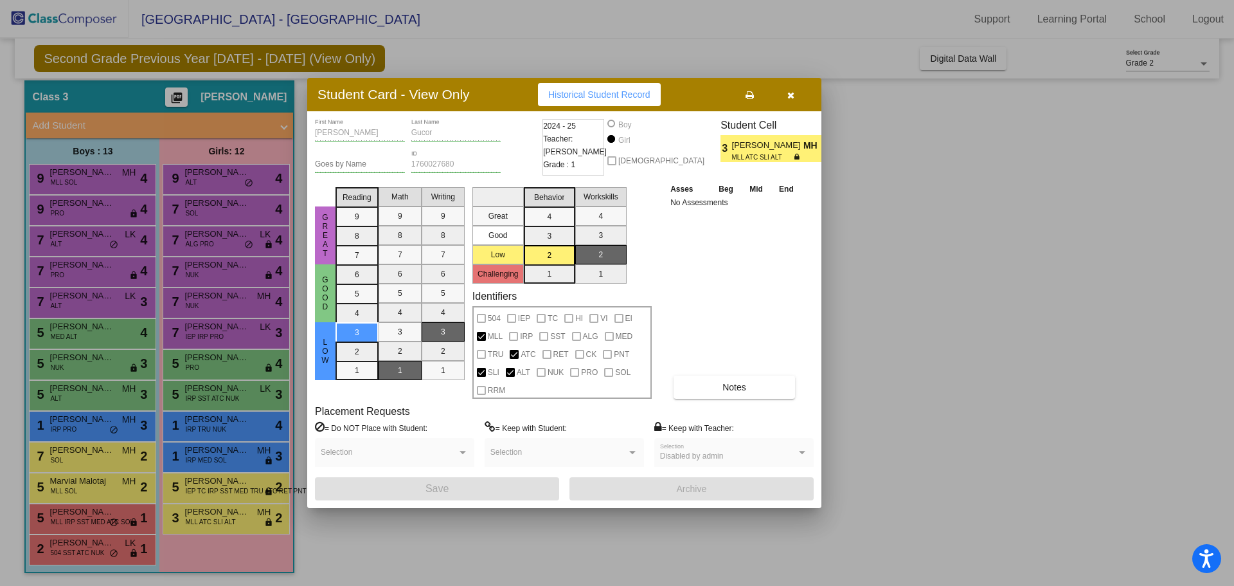
click at [582, 100] on button "Historical Student Record" at bounding box center [599, 94] width 123 height 23
click at [798, 103] on button "button" at bounding box center [790, 94] width 41 height 23
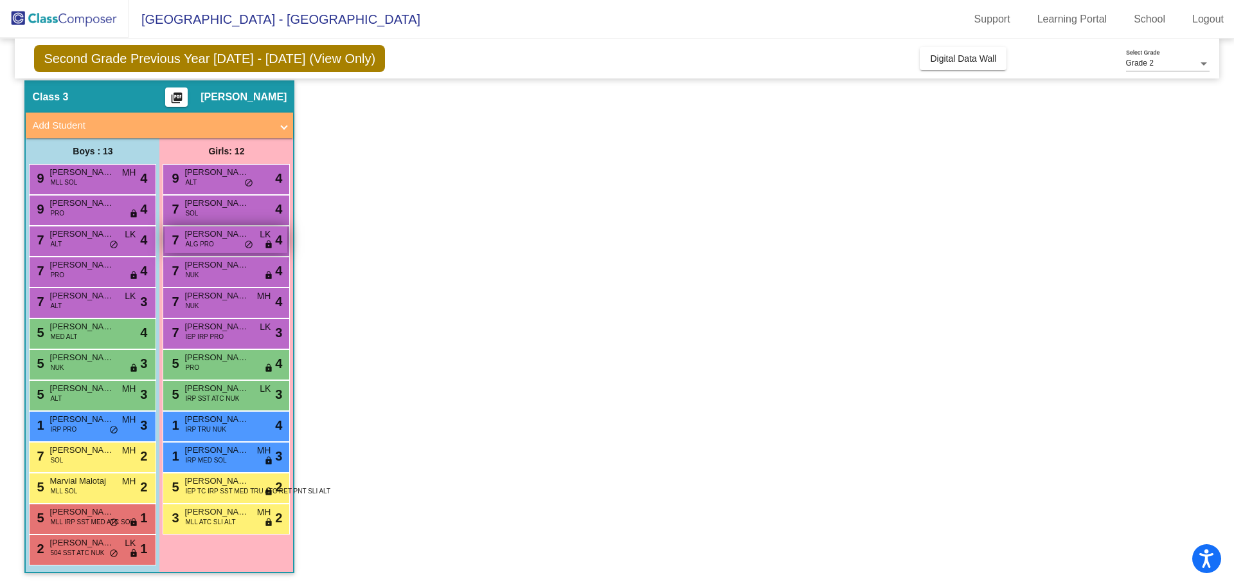
click at [231, 242] on div "7 [PERSON_NAME] ALG PRO LK lock do_not_disturb_alt 4" at bounding box center [226, 239] width 123 height 26
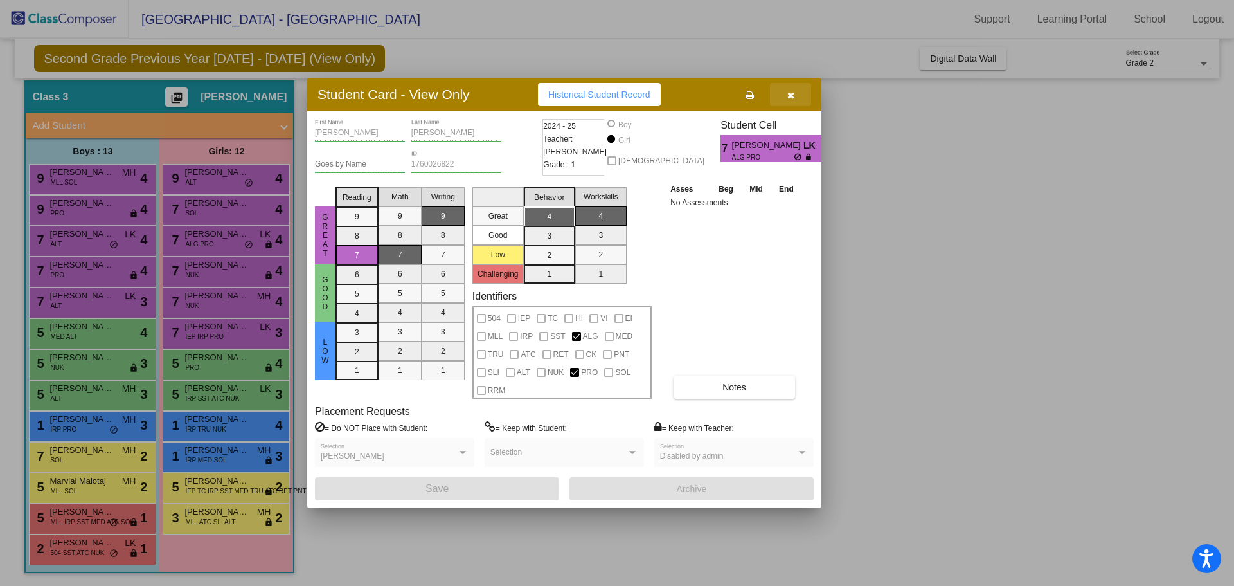
click at [797, 99] on button "button" at bounding box center [790, 94] width 41 height 23
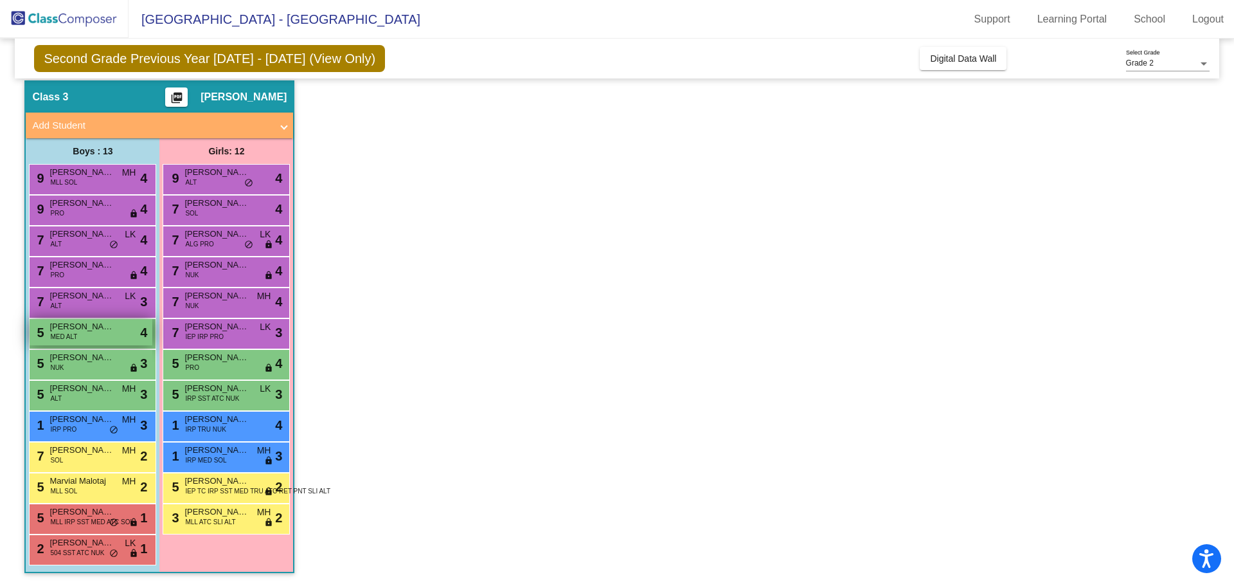
click at [95, 341] on div "5 [PERSON_NAME] MED ALT lock do_not_disturb_alt 4" at bounding box center [91, 332] width 123 height 26
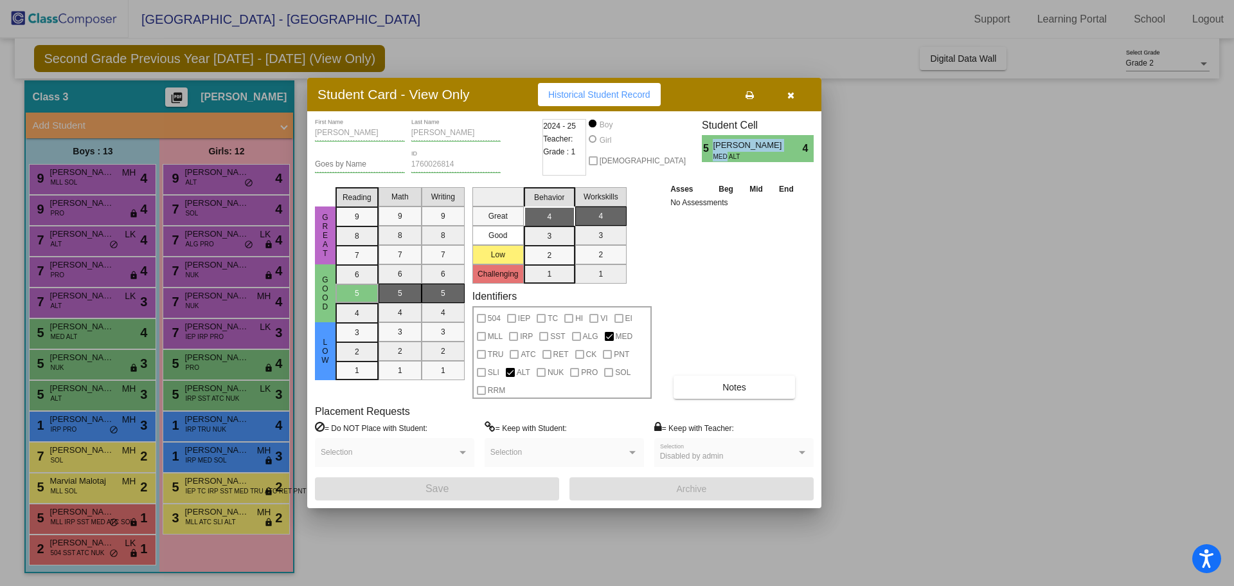
drag, startPoint x: 727, startPoint y: 160, endPoint x: 707, endPoint y: 156, distance: 20.4
click at [707, 156] on div "5 [PERSON_NAME] MED ALT 4" at bounding box center [758, 148] width 112 height 27
click at [790, 92] on icon "button" at bounding box center [790, 95] width 7 height 9
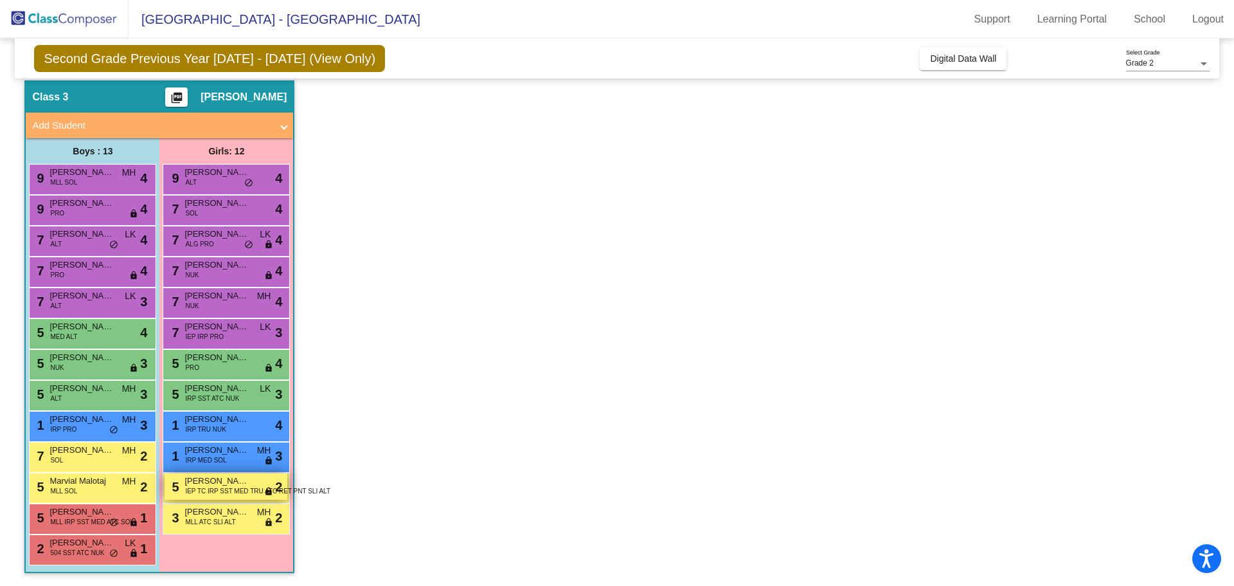
click at [226, 492] on span "IEP TC IRP SST MED TRU ATC RET PNT SLI ALT" at bounding box center [257, 491] width 145 height 10
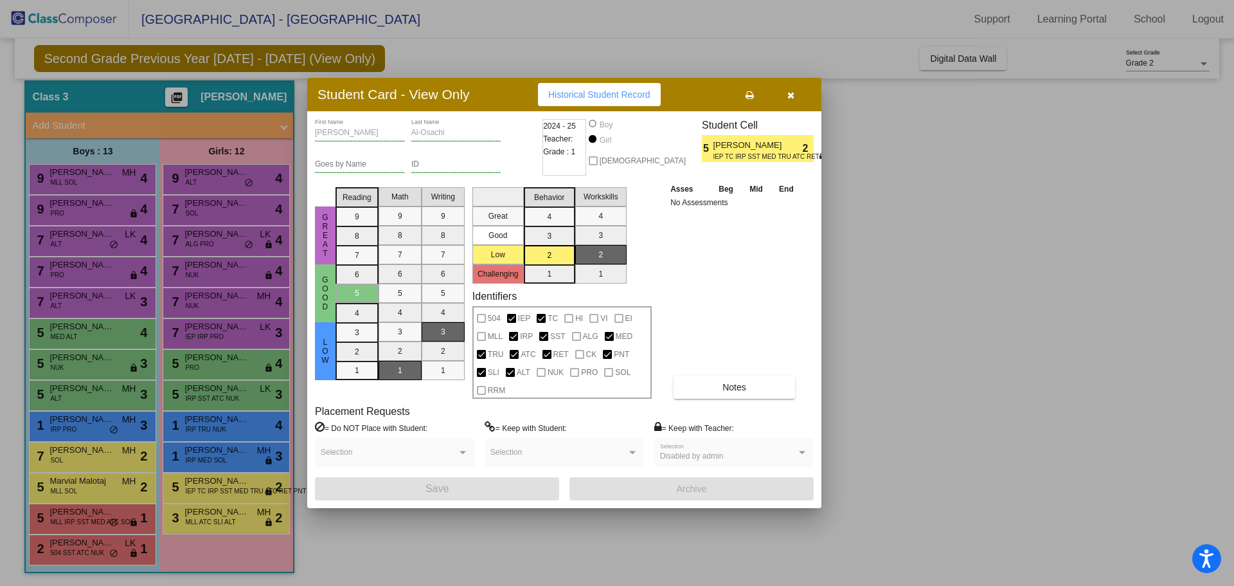
click at [595, 89] on span "Historical Student Record" at bounding box center [599, 94] width 102 height 10
drag, startPoint x: 791, startPoint y: 93, endPoint x: 804, endPoint y: 124, distance: 34.0
click at [791, 93] on icon "button" at bounding box center [790, 95] width 7 height 9
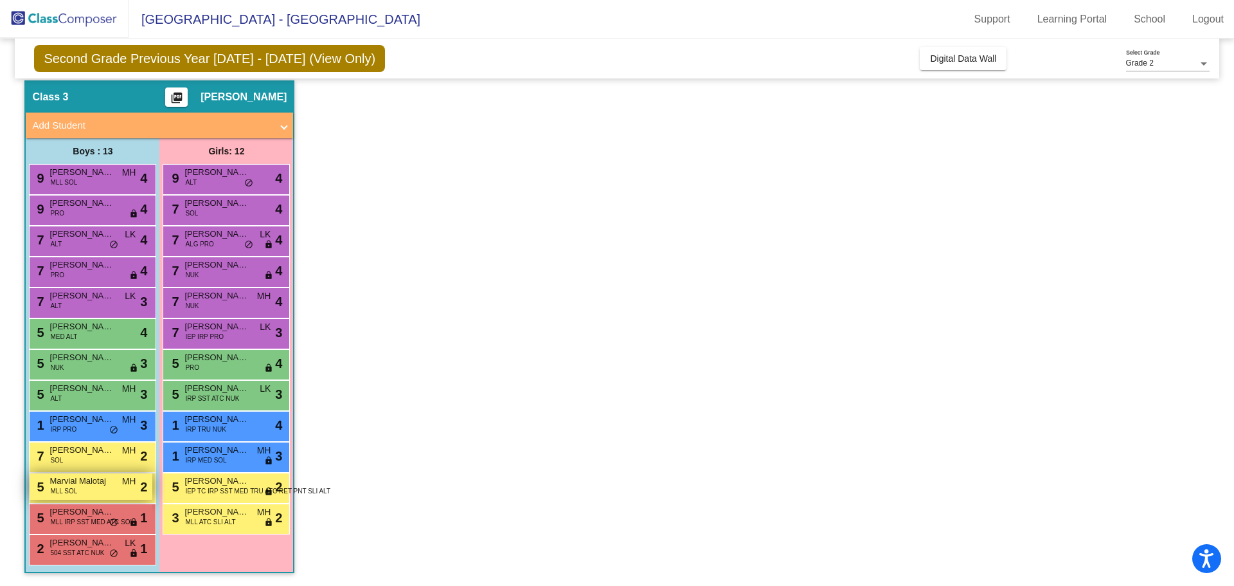
click at [115, 496] on div "5 Marvial Malotaj MLL SOL MH lock do_not_disturb_alt 2" at bounding box center [91, 486] width 123 height 26
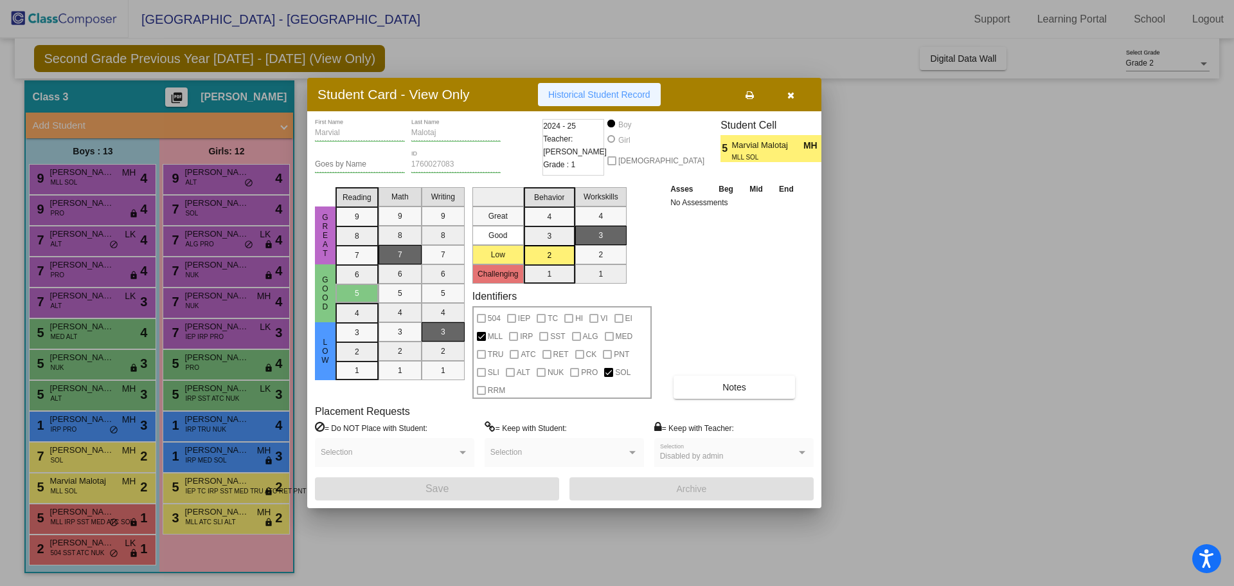
click at [633, 95] on span "Historical Student Record" at bounding box center [599, 94] width 102 height 10
click at [790, 93] on icon "button" at bounding box center [790, 95] width 7 height 9
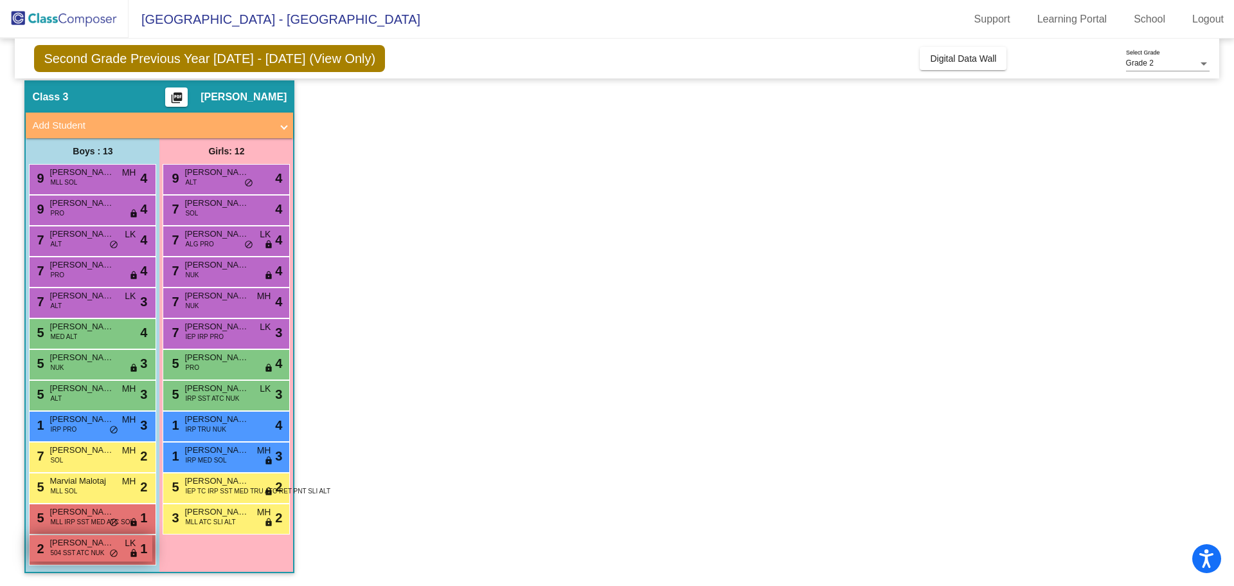
click at [64, 556] on span "504 SST ATC NUK" at bounding box center [77, 553] width 54 height 10
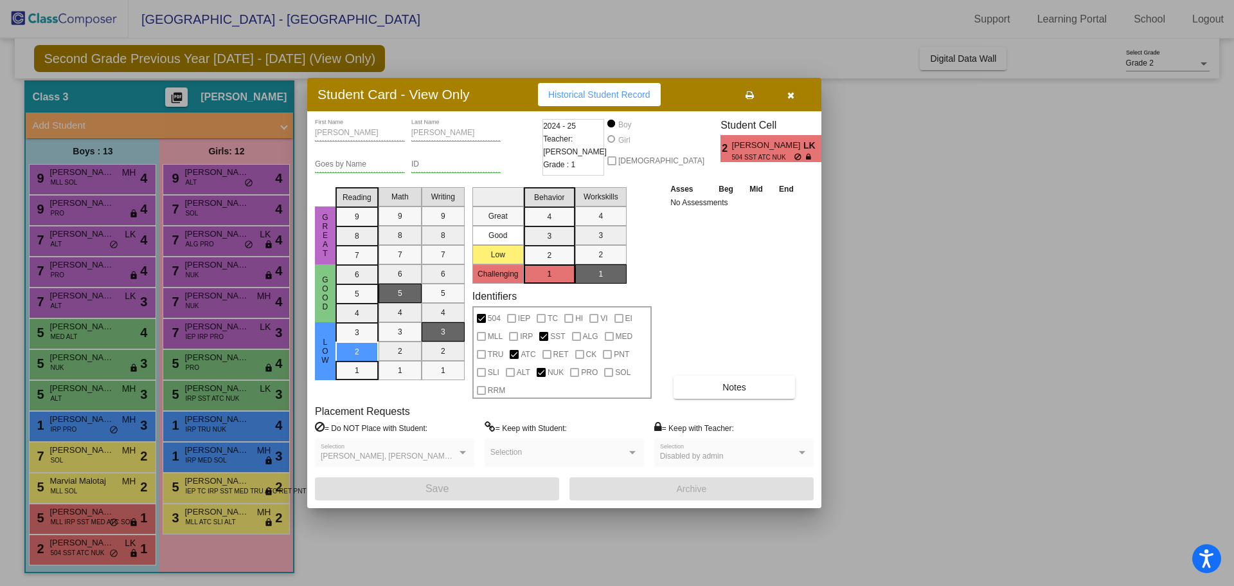
click at [609, 102] on button "Historical Student Record" at bounding box center [599, 94] width 123 height 23
click at [802, 96] on button "button" at bounding box center [790, 94] width 41 height 23
